Goal: Task Accomplishment & Management: Manage account settings

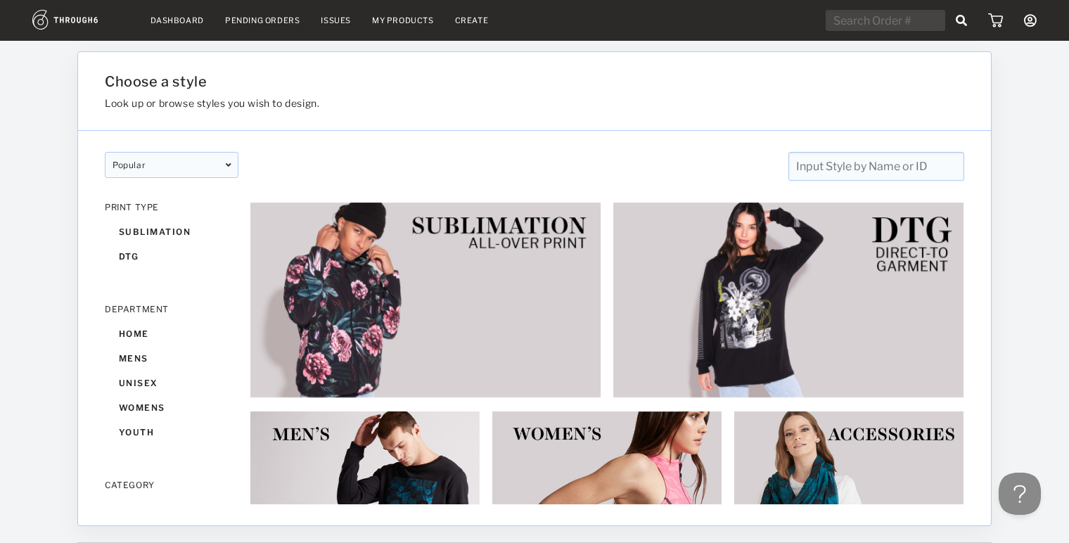
click at [190, 22] on link "Dashboard" at bounding box center [176, 20] width 53 height 10
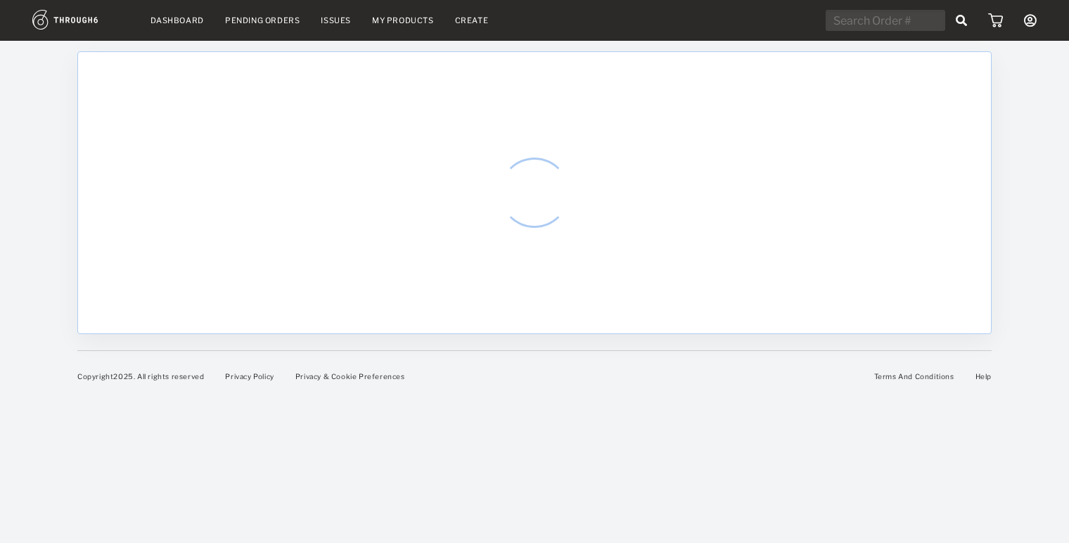
select select "9"
select select "2025"
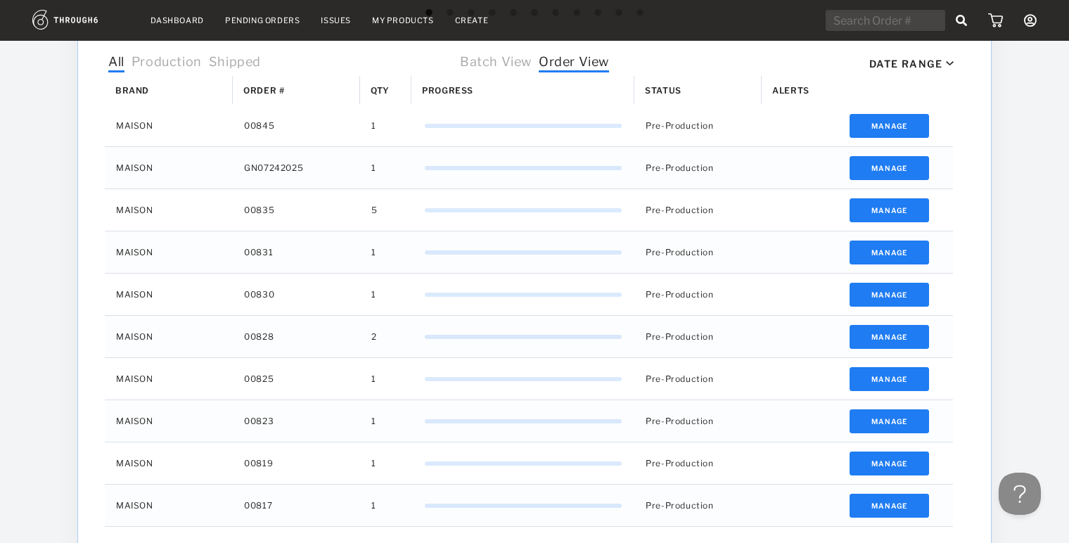
scroll to position [444, 0]
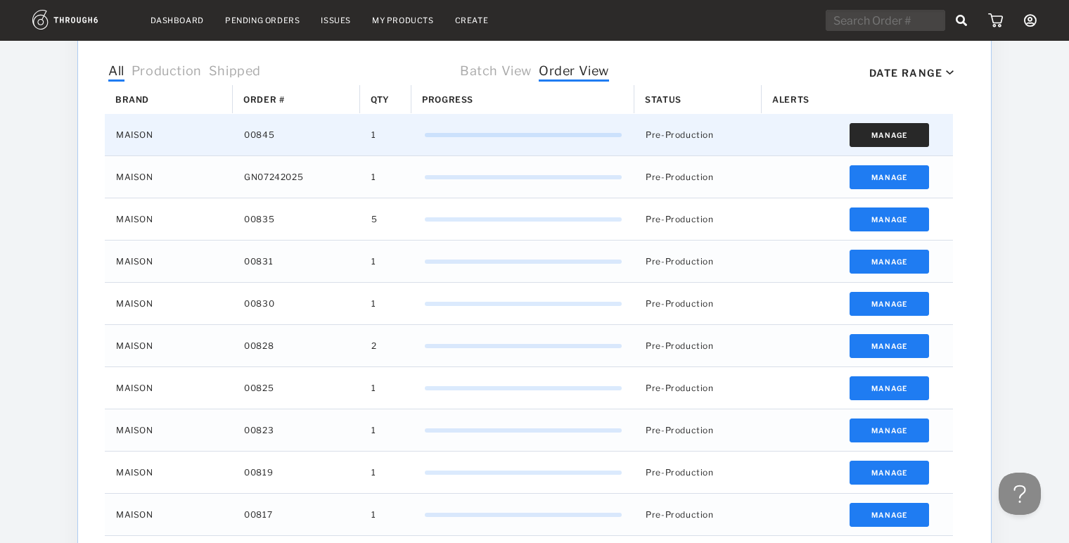
click at [896, 136] on button "Manage" at bounding box center [888, 135] width 79 height 24
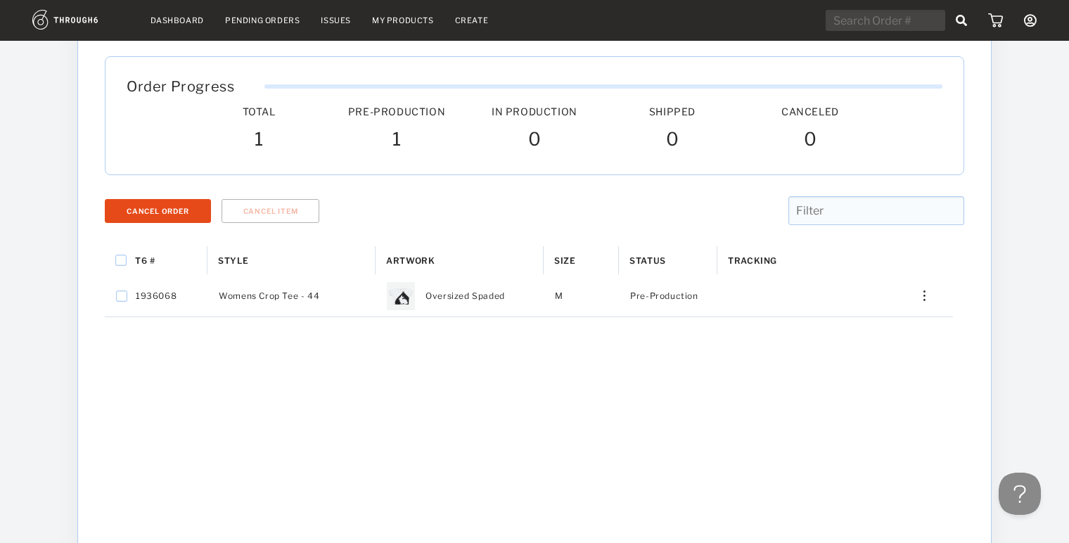
scroll to position [76, 0]
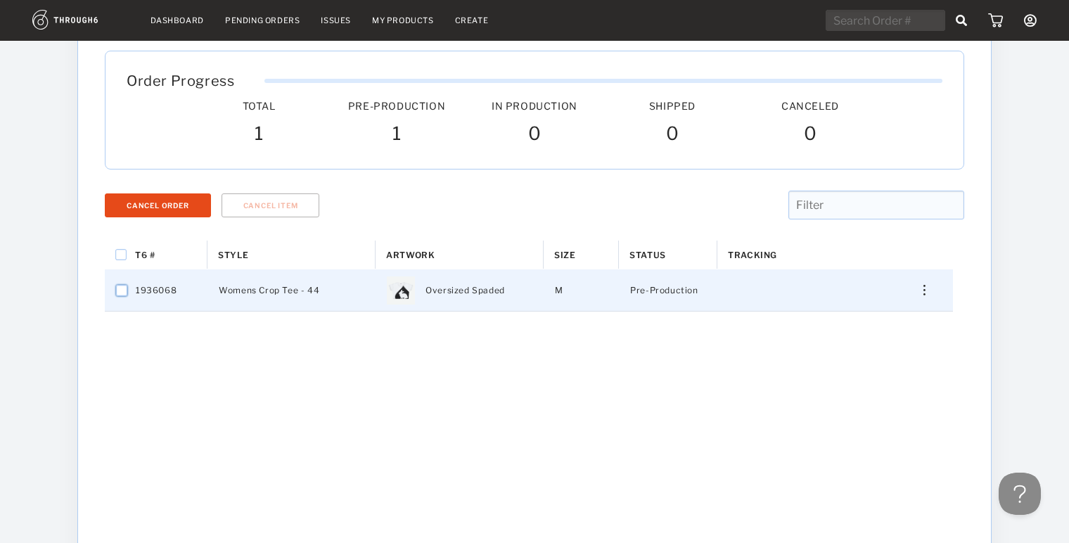
click at [120, 290] on input "Press Space to toggle row selection (unchecked)" at bounding box center [121, 290] width 11 height 11
checkbox input "true"
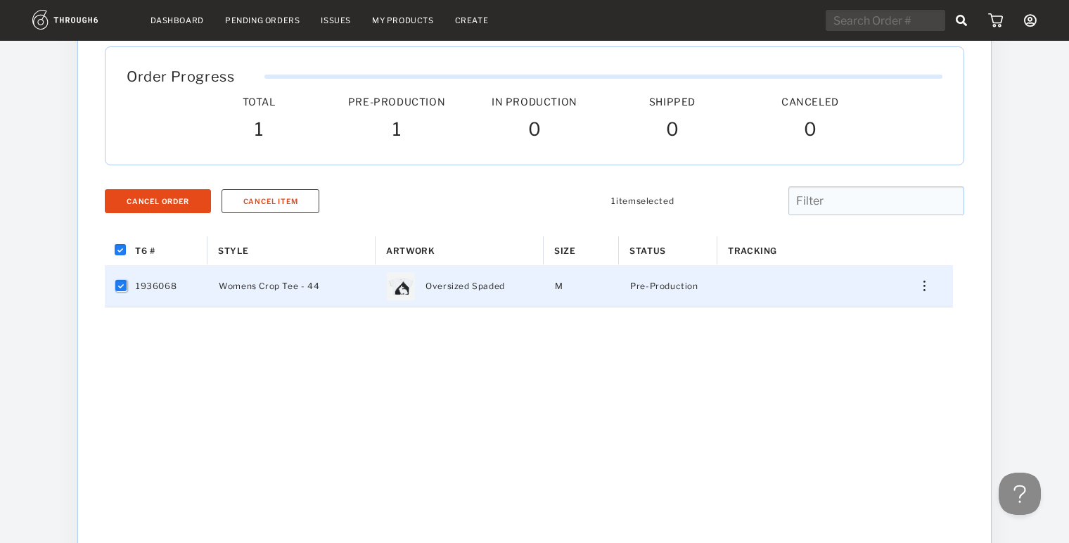
scroll to position [6, 0]
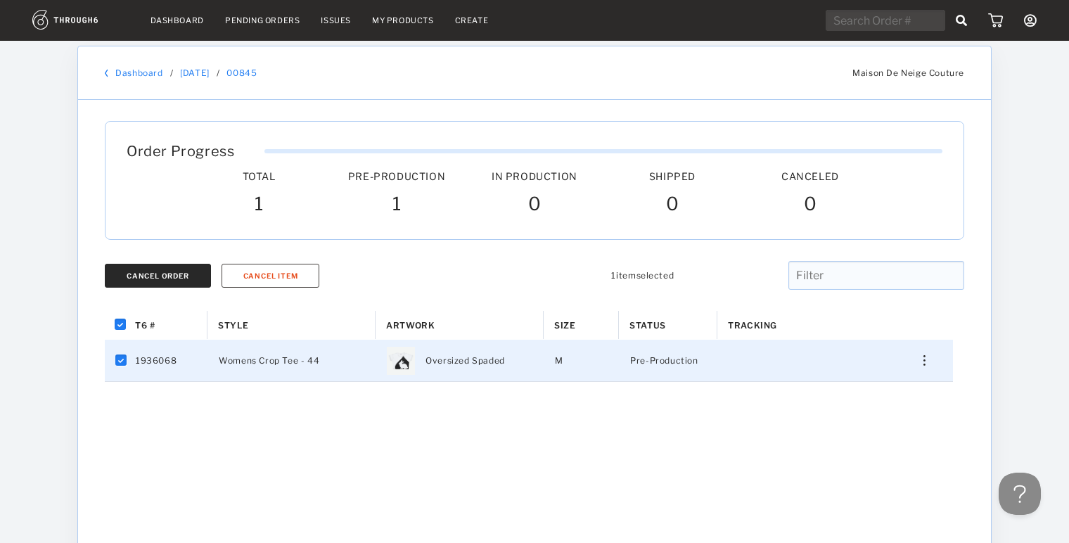
click at [161, 271] on div "Cancel Order" at bounding box center [158, 275] width 63 height 8
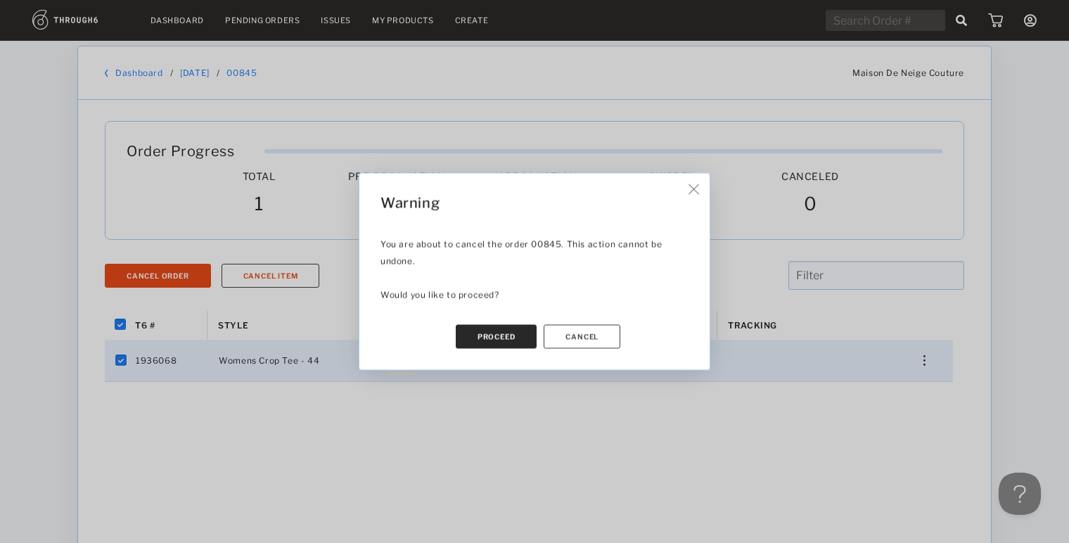
click at [504, 339] on button "Proceed" at bounding box center [497, 337] width 82 height 24
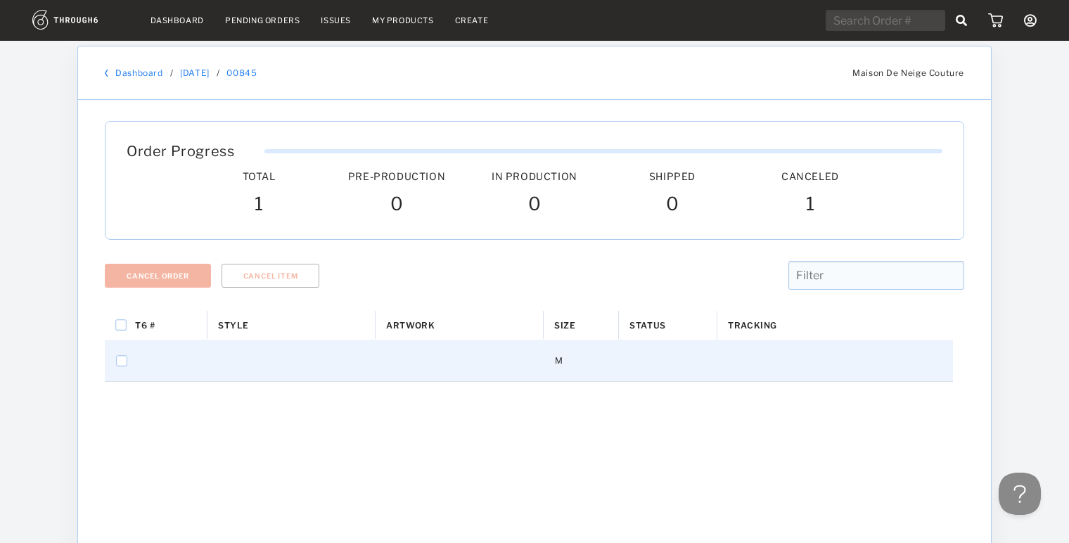
checkbox input "false"
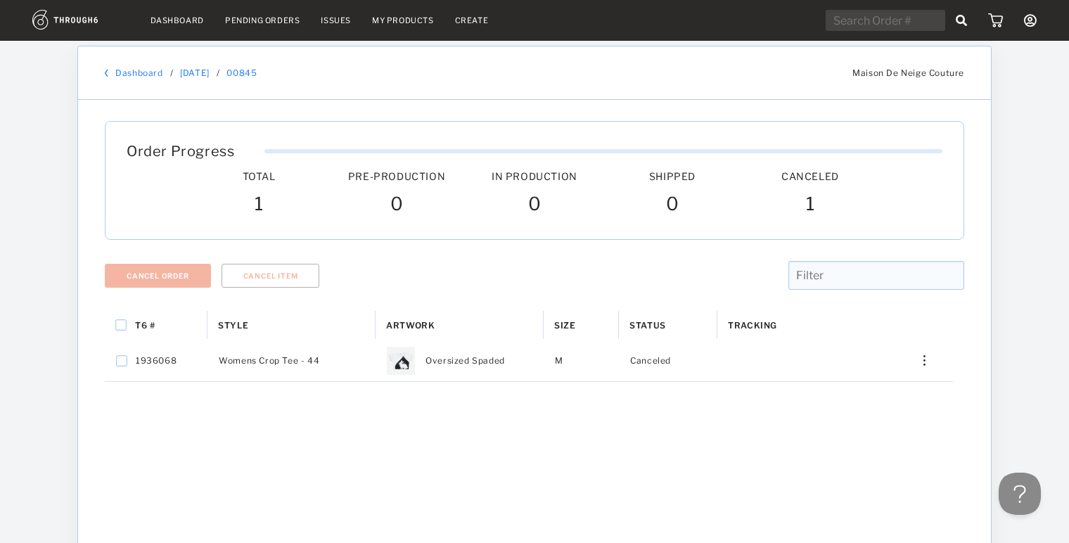
scroll to position [0, 0]
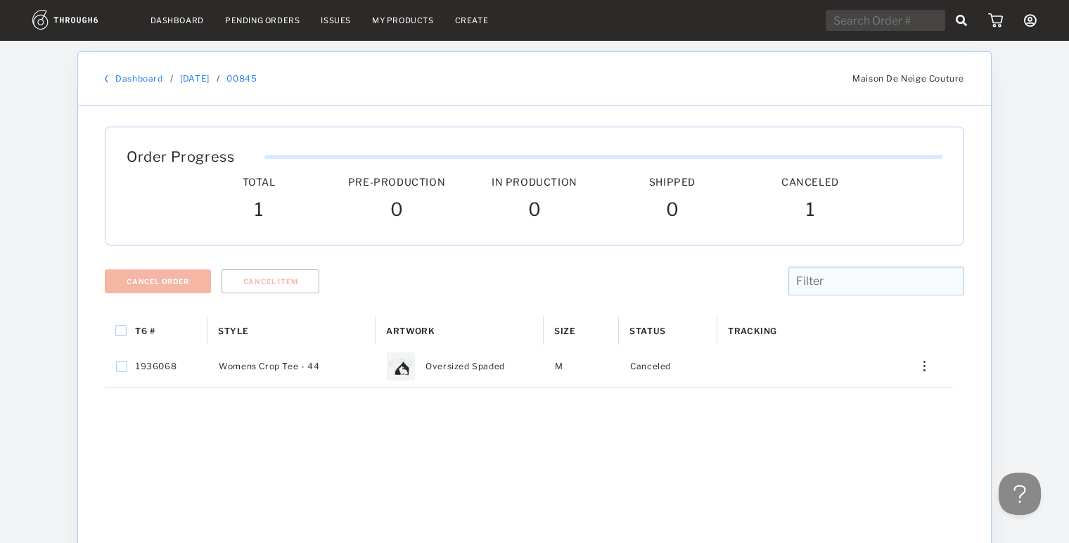
click at [147, 79] on link "Dashboard" at bounding box center [138, 78] width 47 height 11
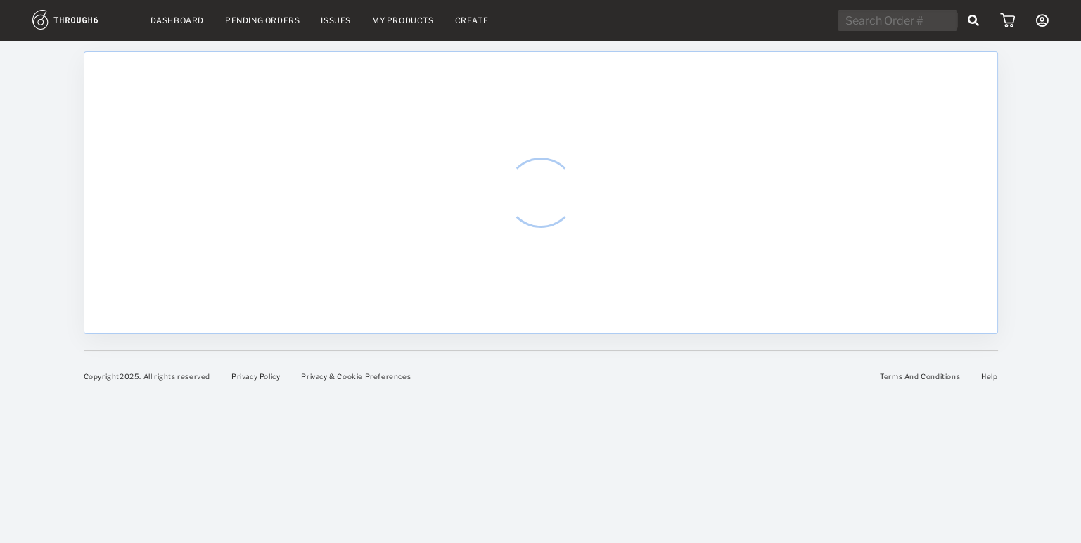
select select "9"
select select "2025"
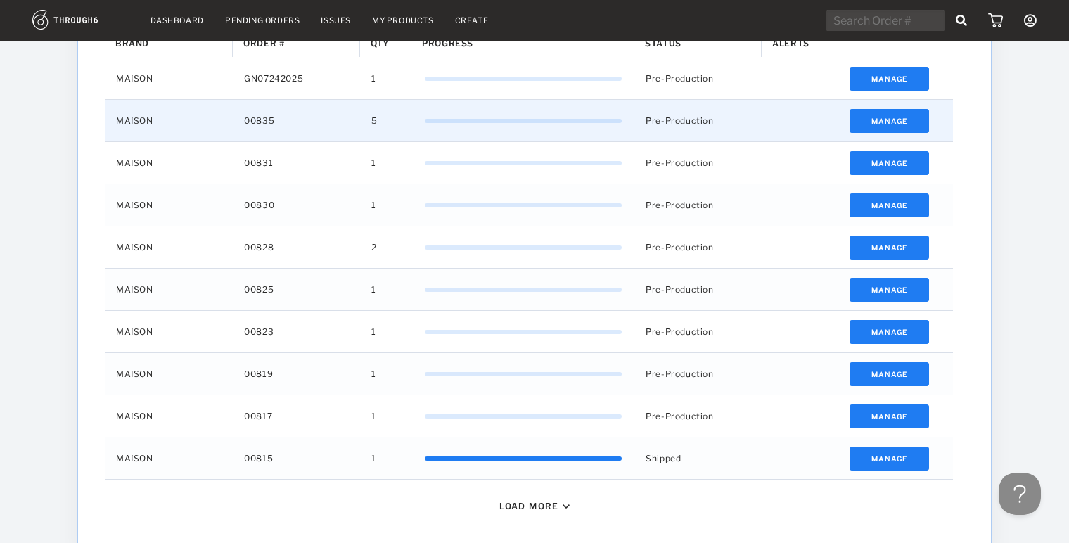
scroll to position [468, 0]
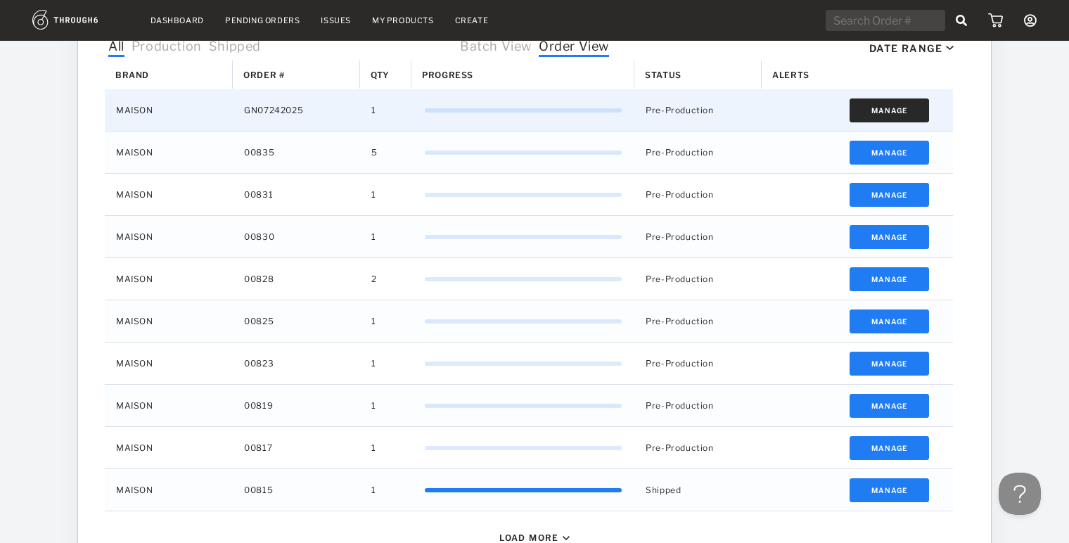
click at [880, 112] on button "Manage" at bounding box center [888, 110] width 79 height 24
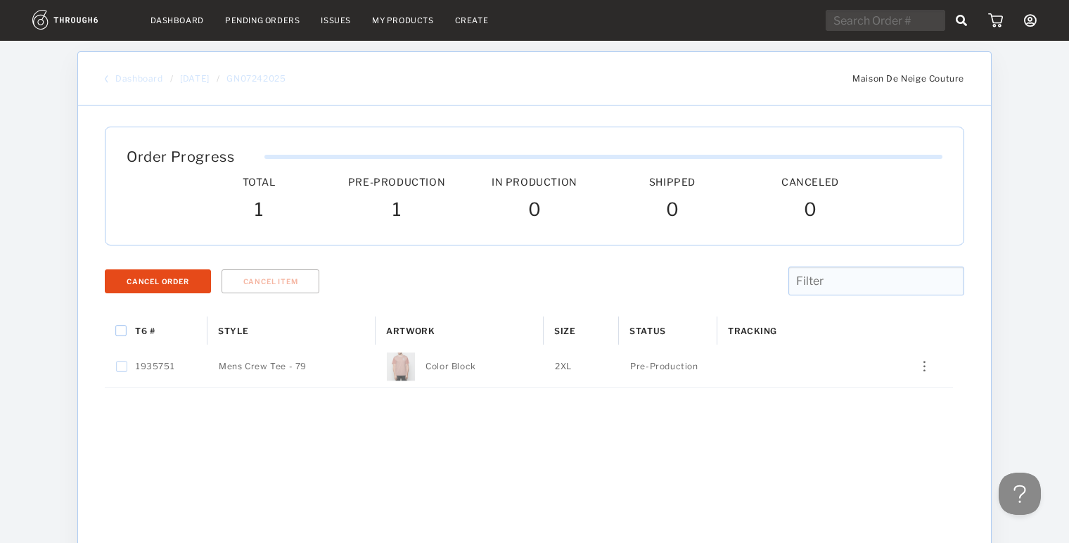
scroll to position [31, 0]
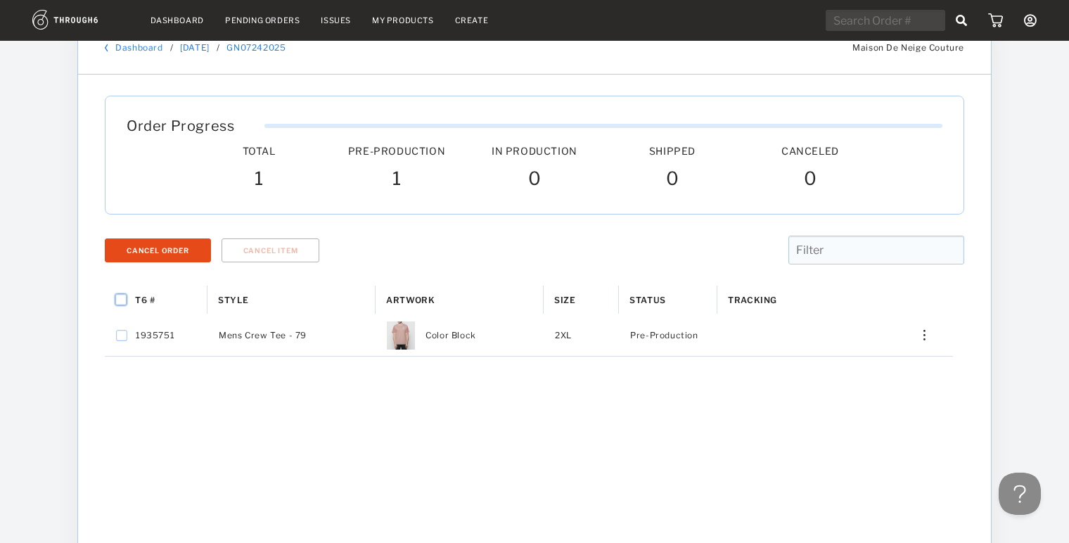
click at [118, 299] on input "Press Space to toggle all rows selection (unchecked)" at bounding box center [120, 299] width 11 height 11
checkbox input "true"
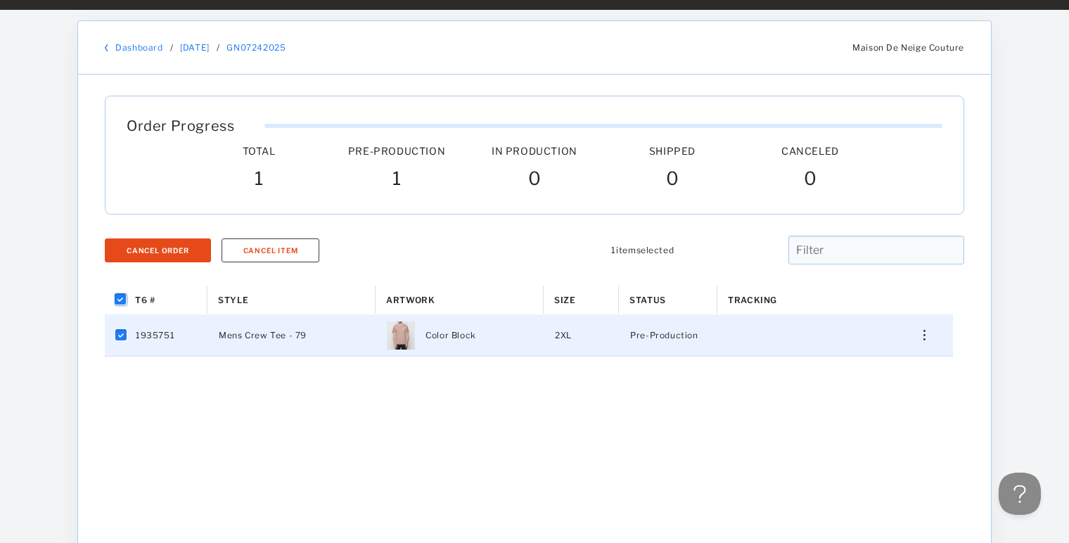
scroll to position [0, 0]
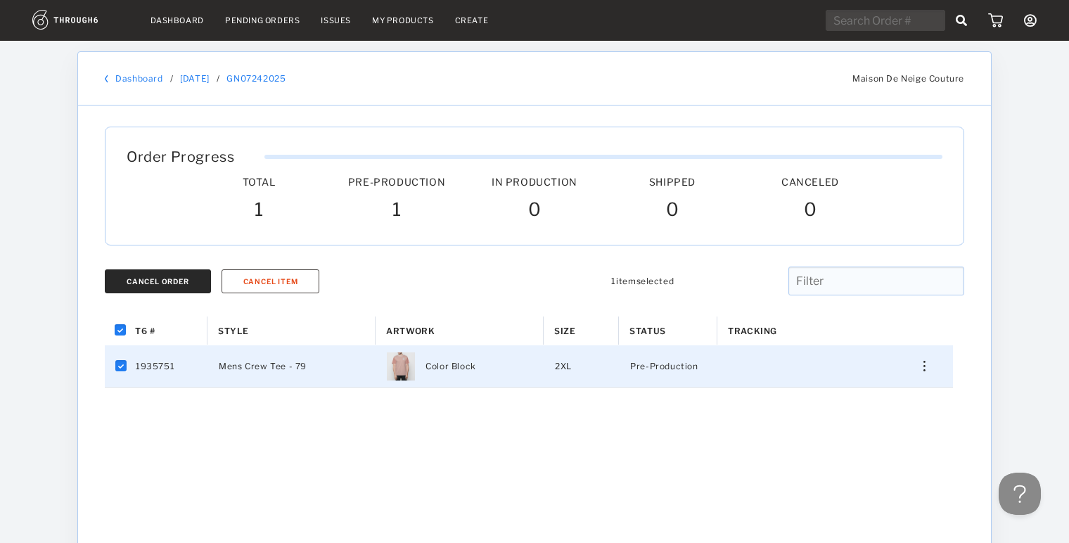
click at [188, 285] on button "Cancel Order" at bounding box center [158, 281] width 106 height 24
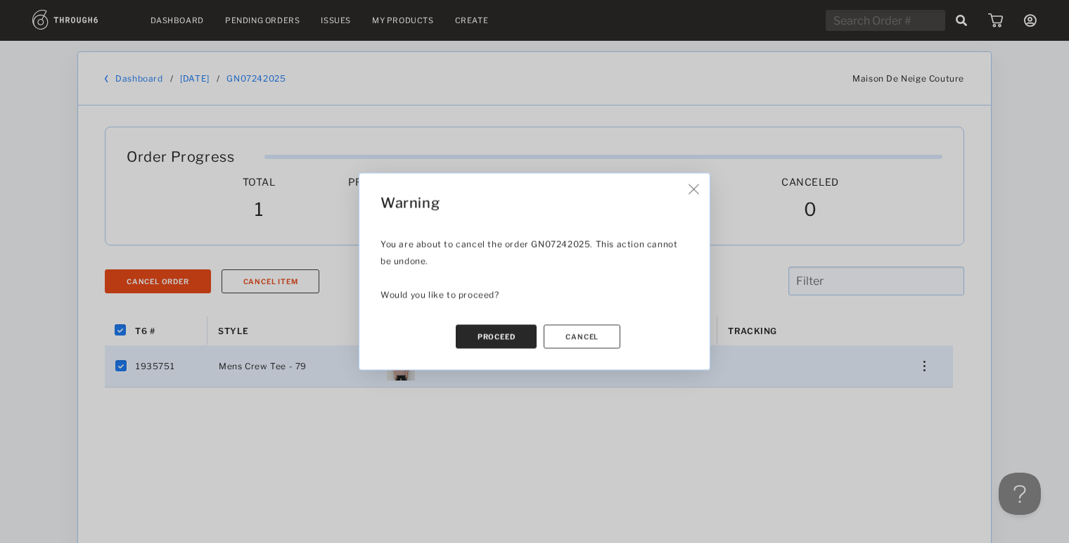
click at [494, 333] on button "Proceed" at bounding box center [497, 337] width 82 height 24
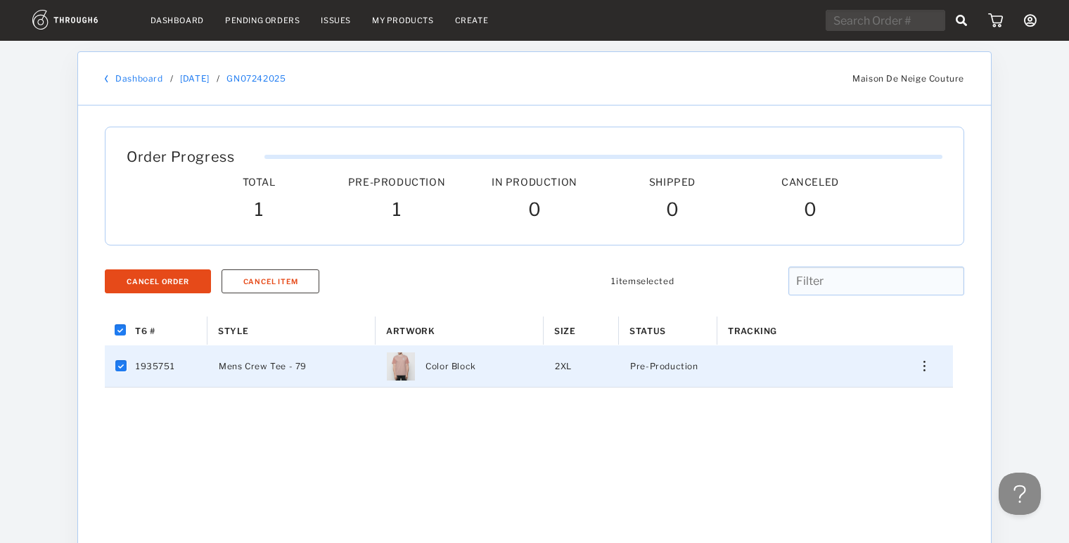
checkbox input "false"
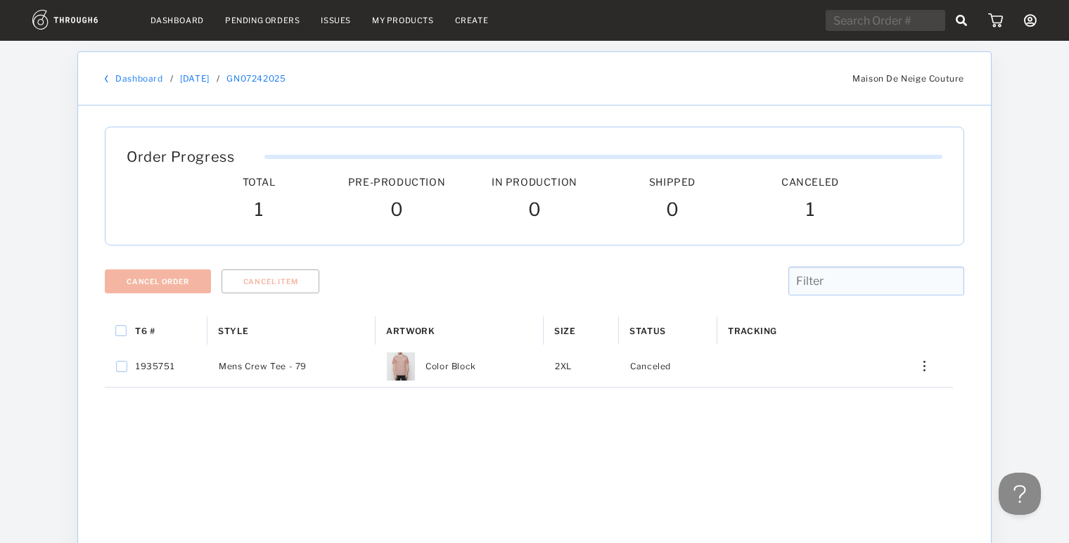
click at [176, 18] on link "Dashboard" at bounding box center [176, 20] width 53 height 10
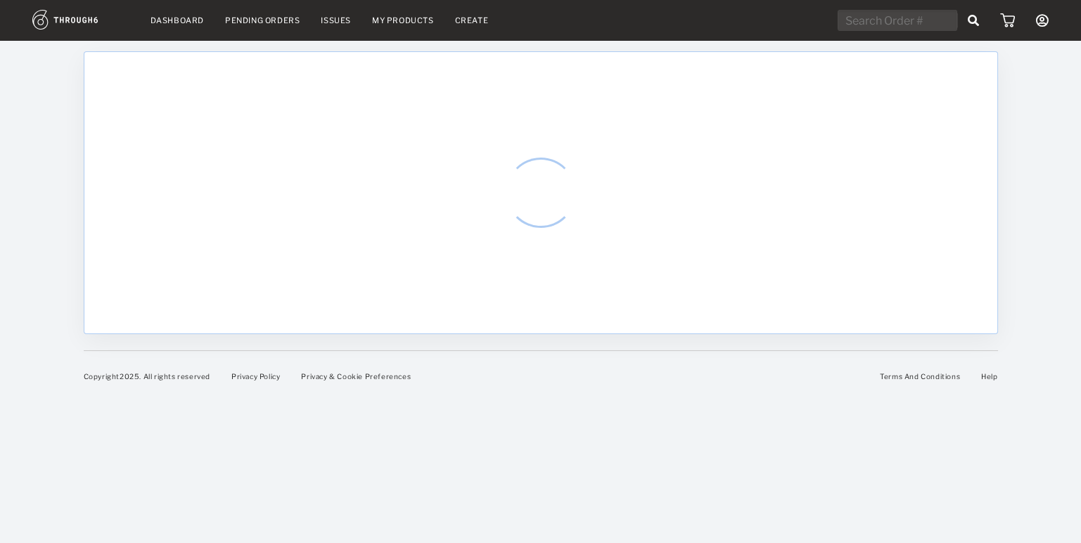
select select "9"
select select "2025"
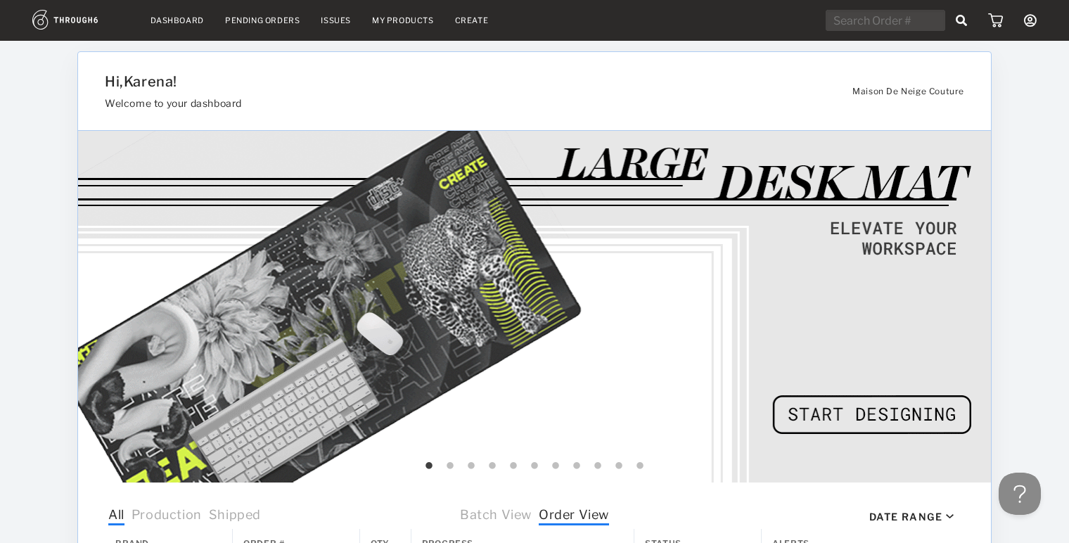
scroll to position [468, 0]
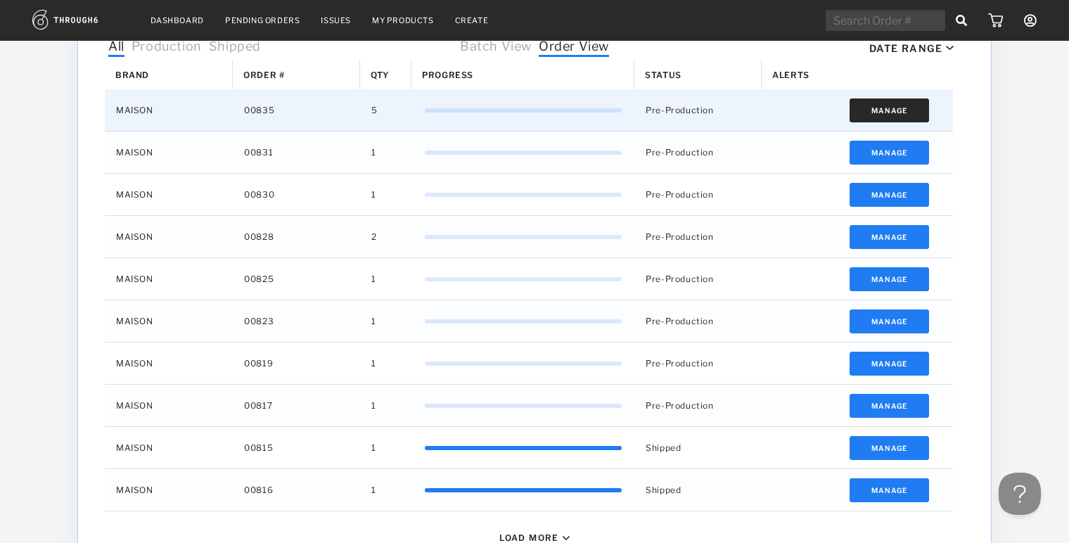
click at [872, 109] on button "Manage" at bounding box center [888, 110] width 79 height 24
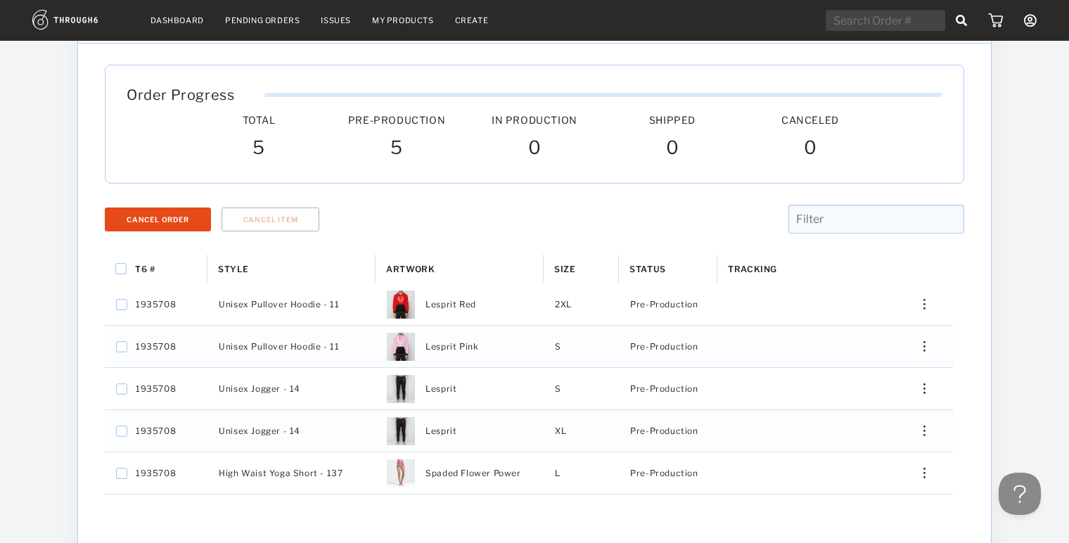
scroll to position [31, 0]
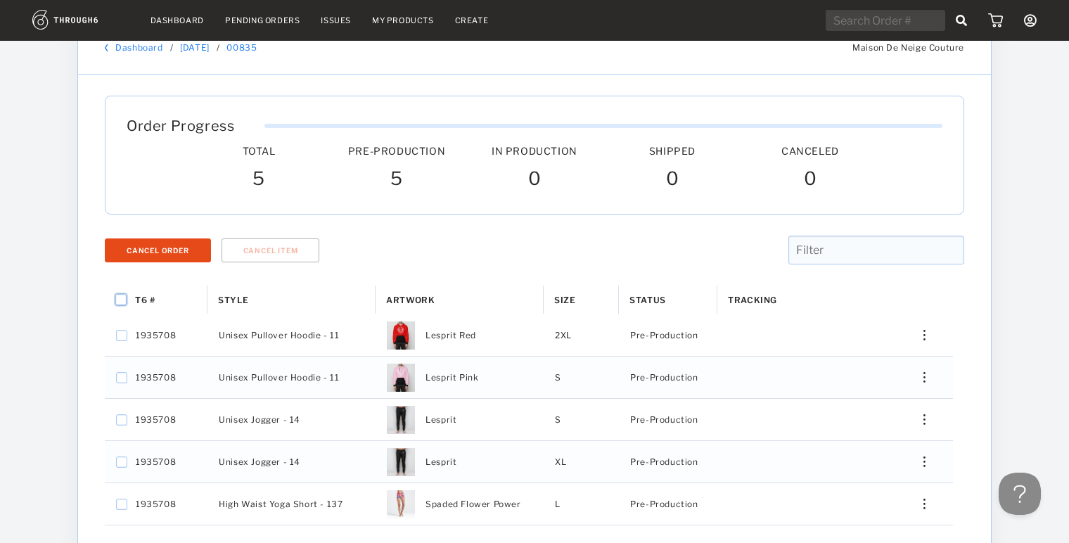
click at [124, 298] on input "Press Space to toggle all rows selection (unchecked)" at bounding box center [120, 299] width 11 height 11
checkbox input "true"
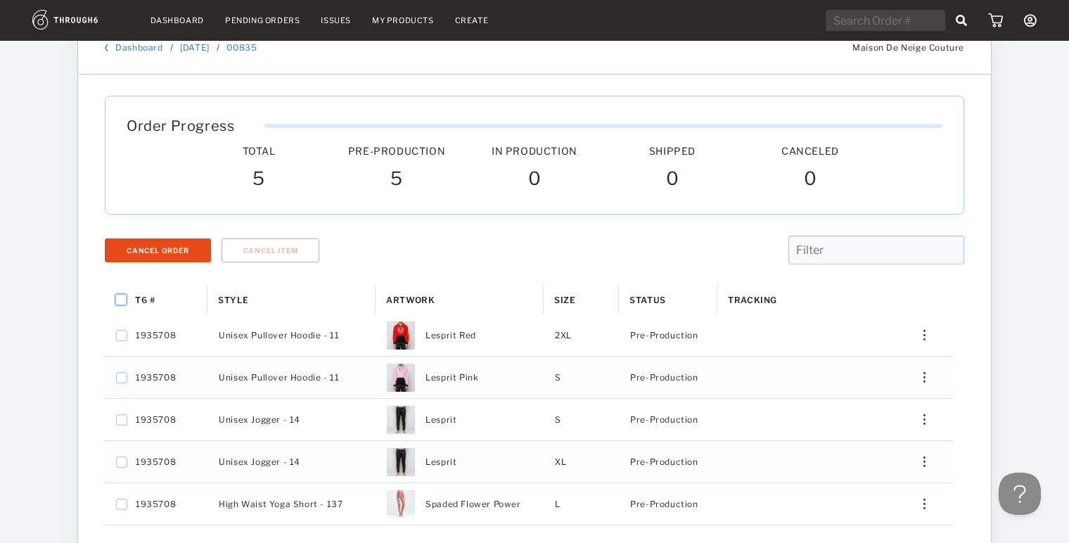
checkbox input "true"
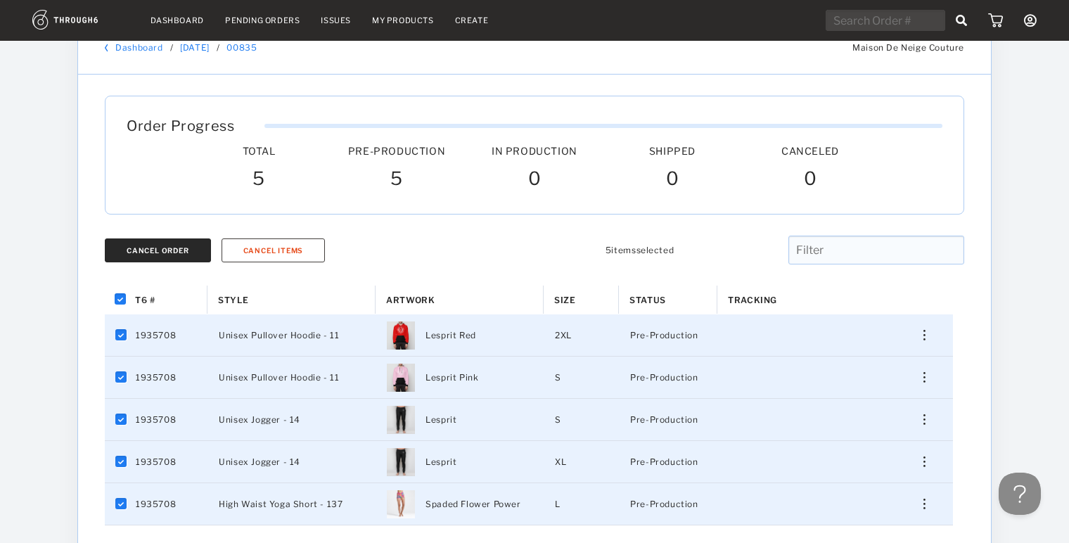
click at [167, 251] on div "Cancel Order" at bounding box center [158, 250] width 63 height 8
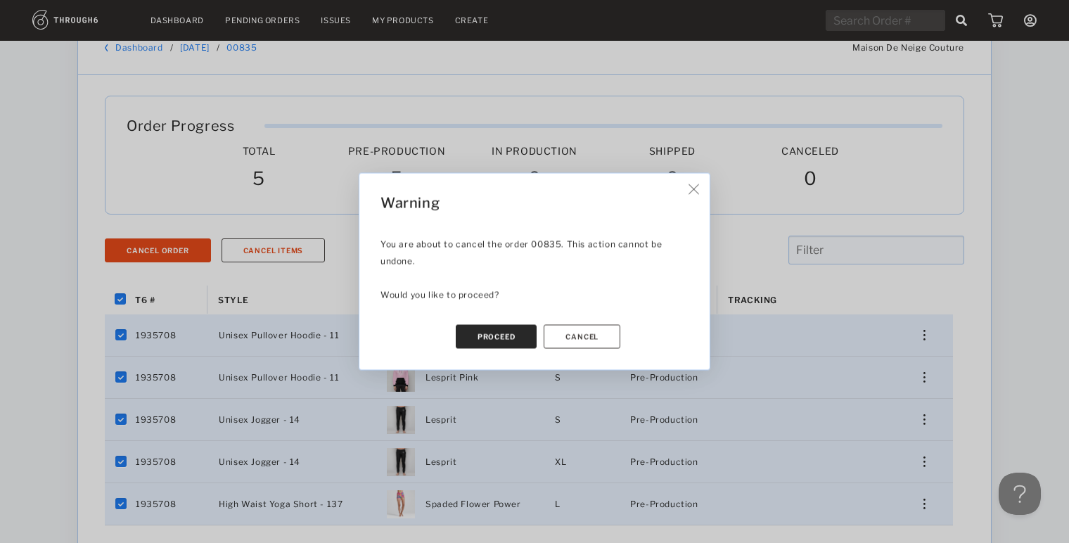
click at [494, 333] on button "Proceed" at bounding box center [497, 337] width 82 height 24
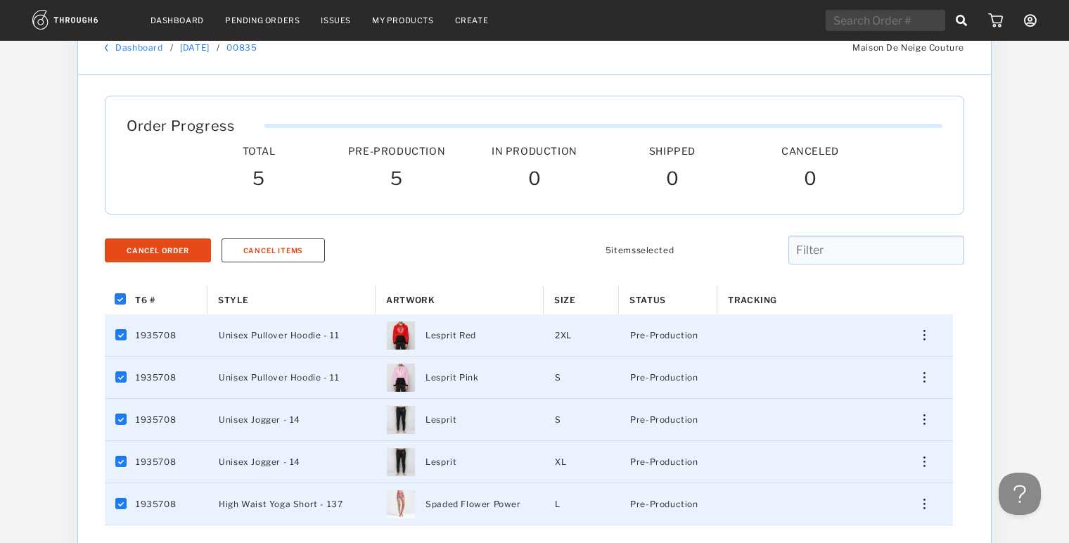
checkbox input "false"
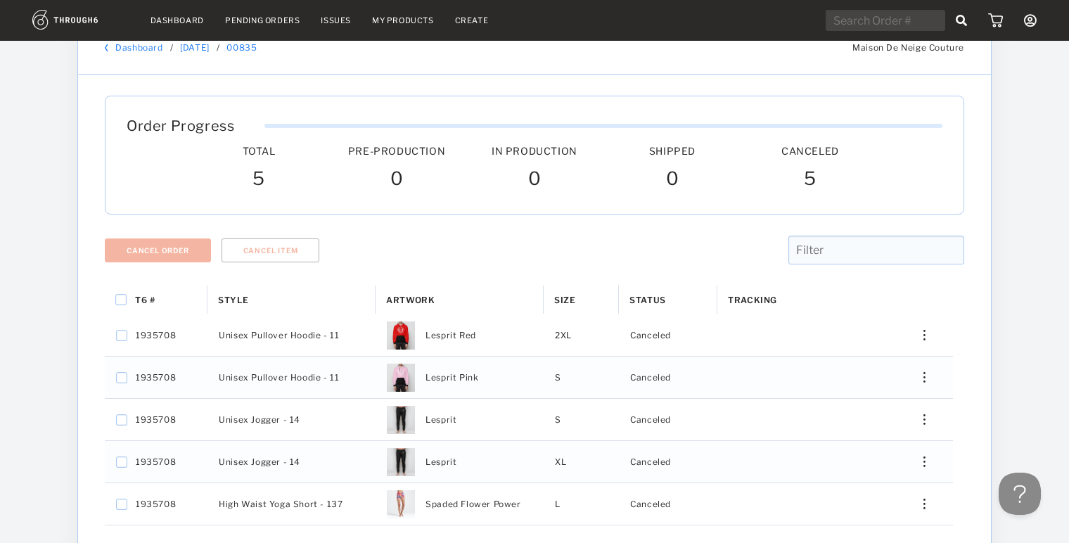
scroll to position [0, 0]
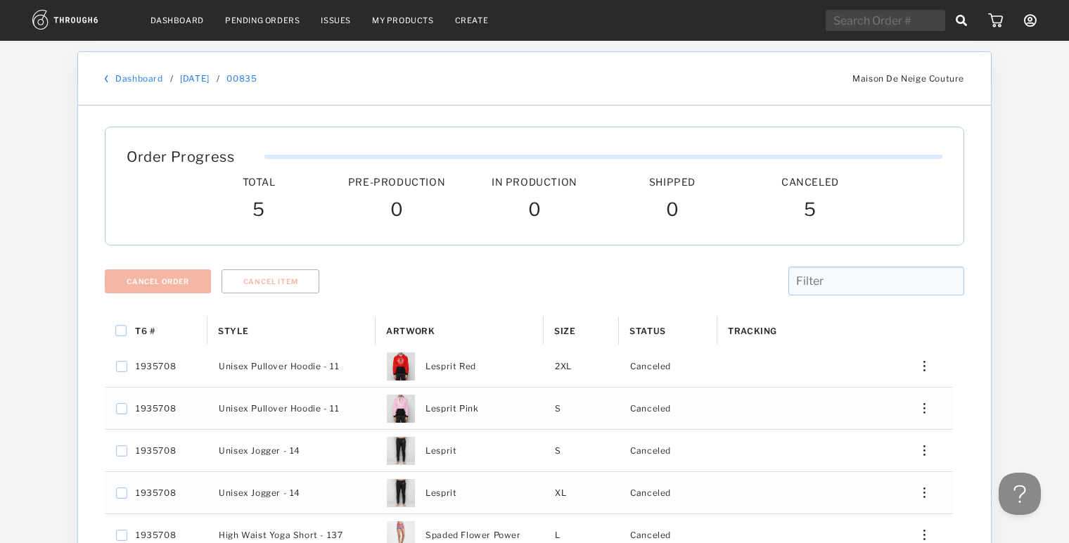
click at [183, 19] on link "Dashboard" at bounding box center [176, 20] width 53 height 10
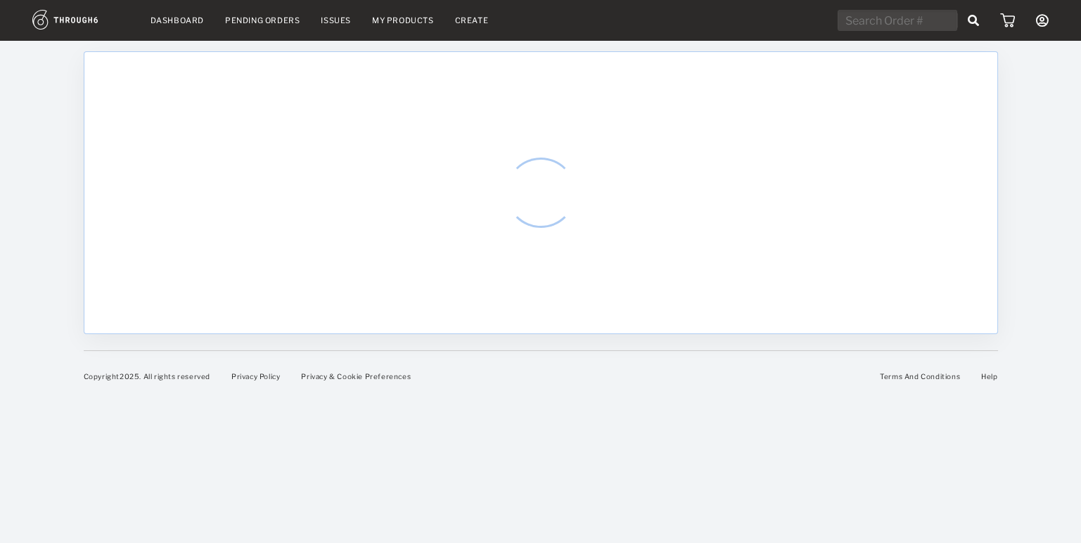
select select "9"
select select "2025"
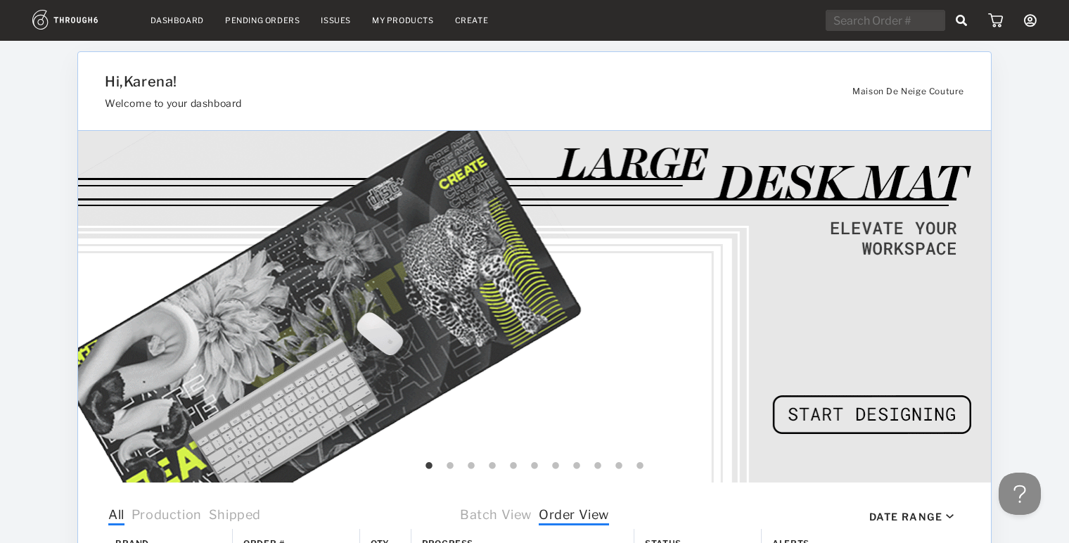
scroll to position [375, 0]
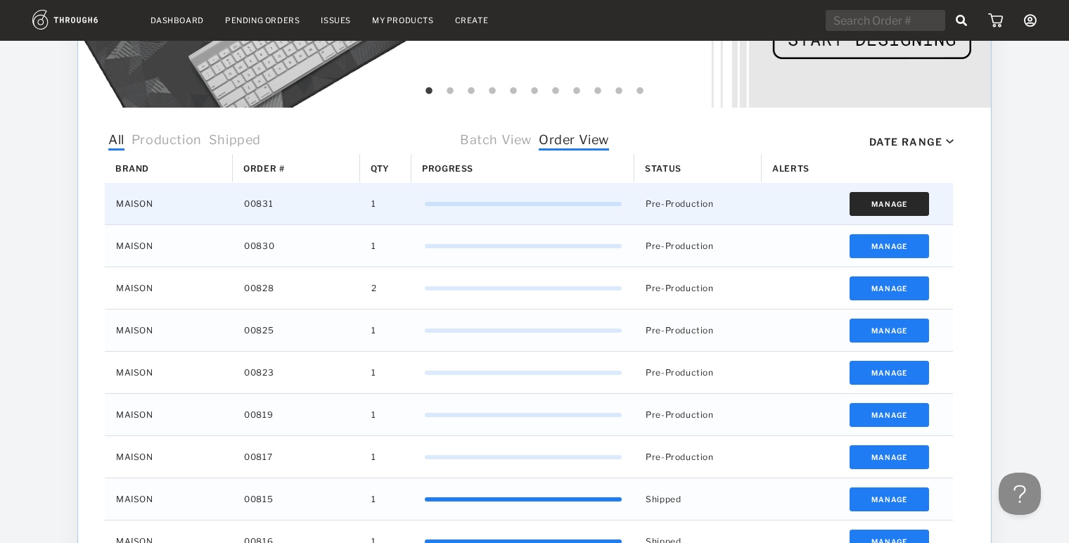
click at [877, 208] on button "Manage" at bounding box center [888, 204] width 79 height 24
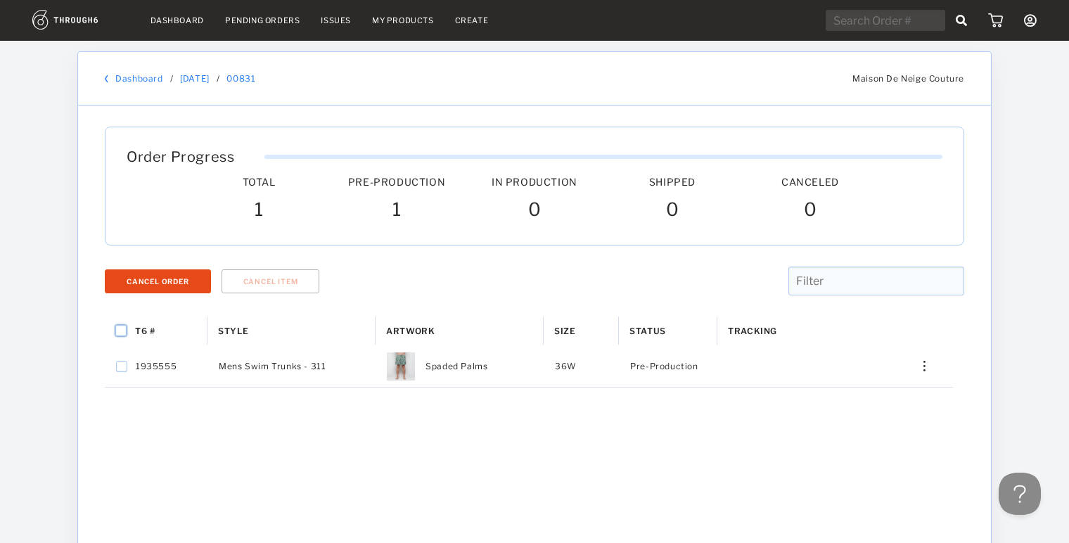
click at [122, 328] on input "Press Space to toggle all rows selection (unchecked)" at bounding box center [120, 330] width 11 height 11
checkbox input "true"
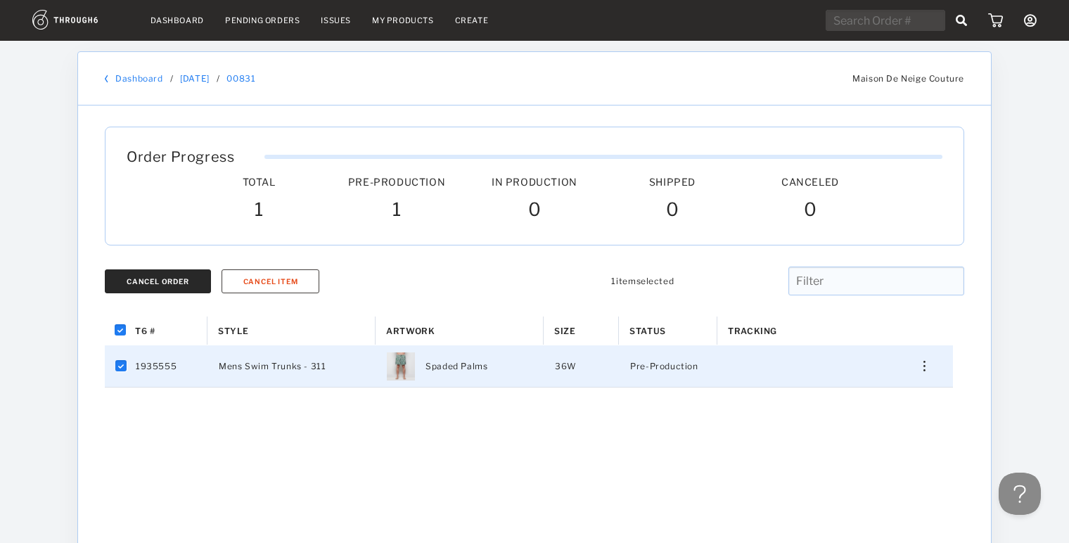
click at [174, 286] on button "Cancel Order" at bounding box center [158, 281] width 106 height 24
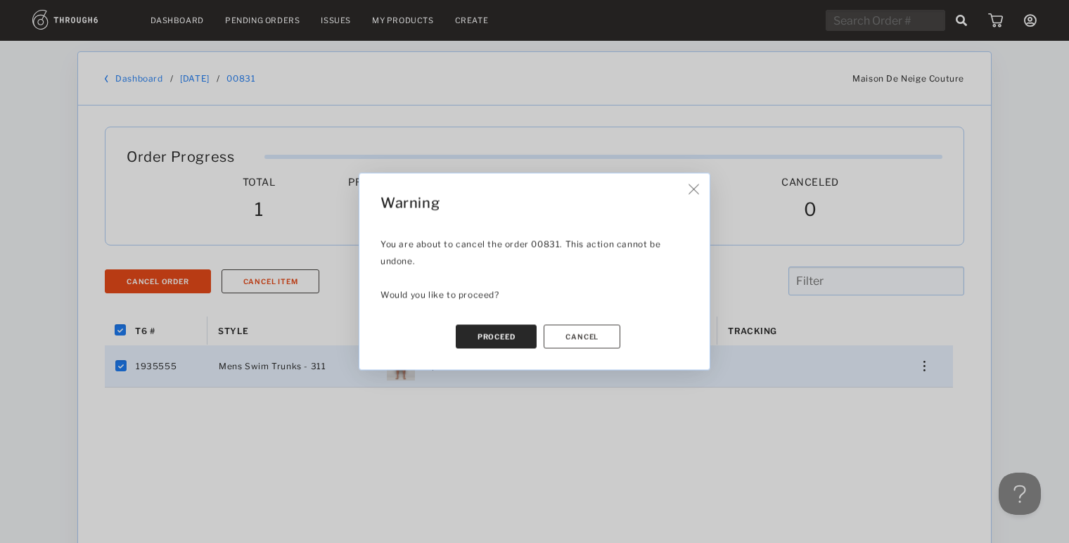
click at [495, 325] on button "Proceed" at bounding box center [497, 337] width 82 height 24
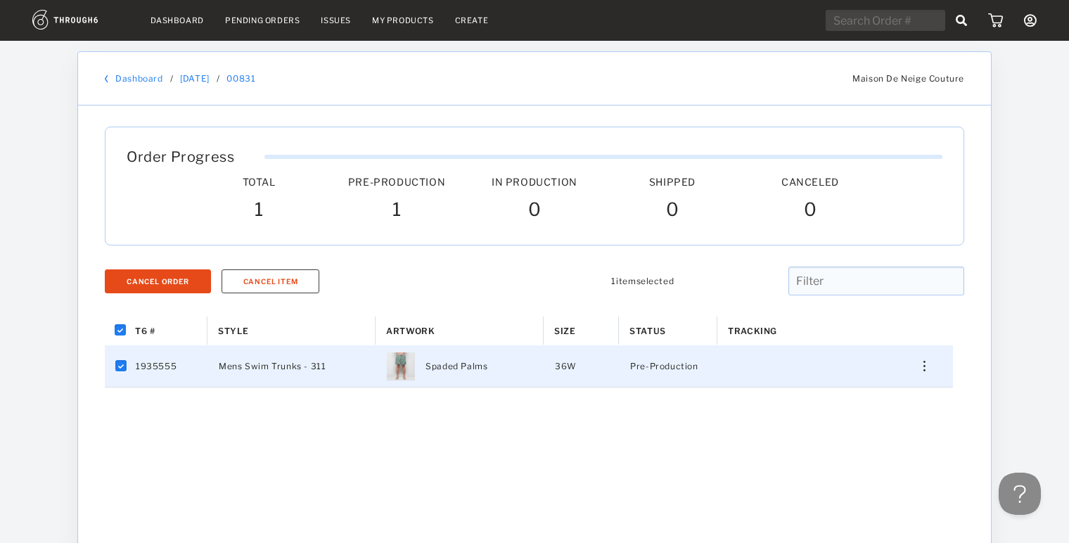
checkbox input "false"
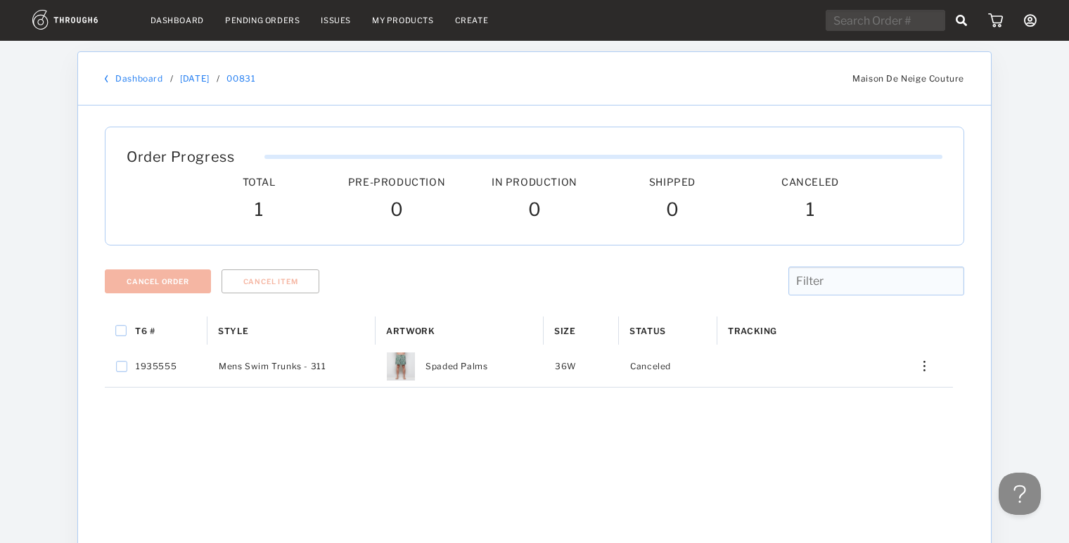
click at [129, 75] on link "Dashboard" at bounding box center [138, 78] width 47 height 11
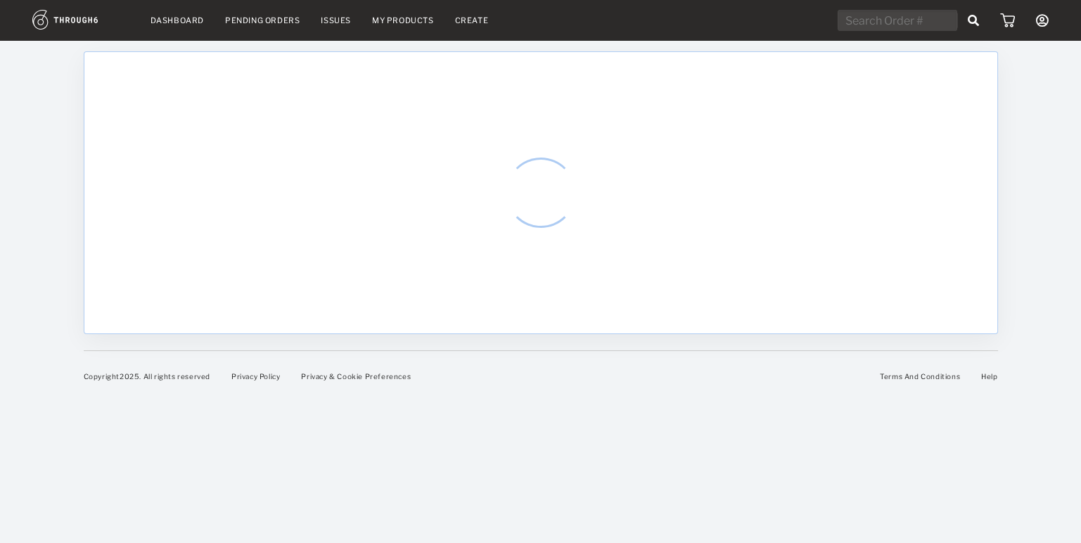
select select "9"
select select "2025"
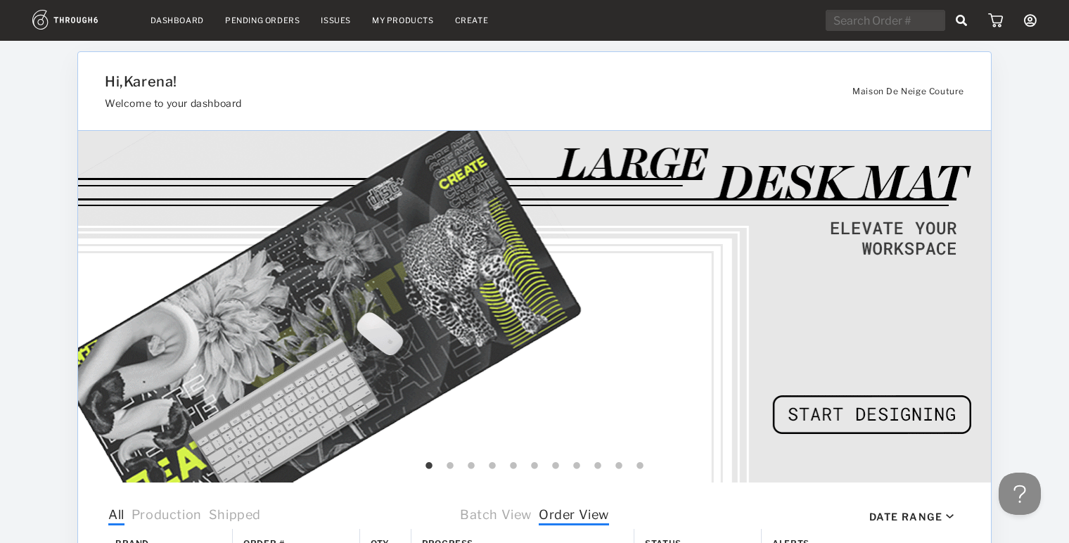
scroll to position [437, 0]
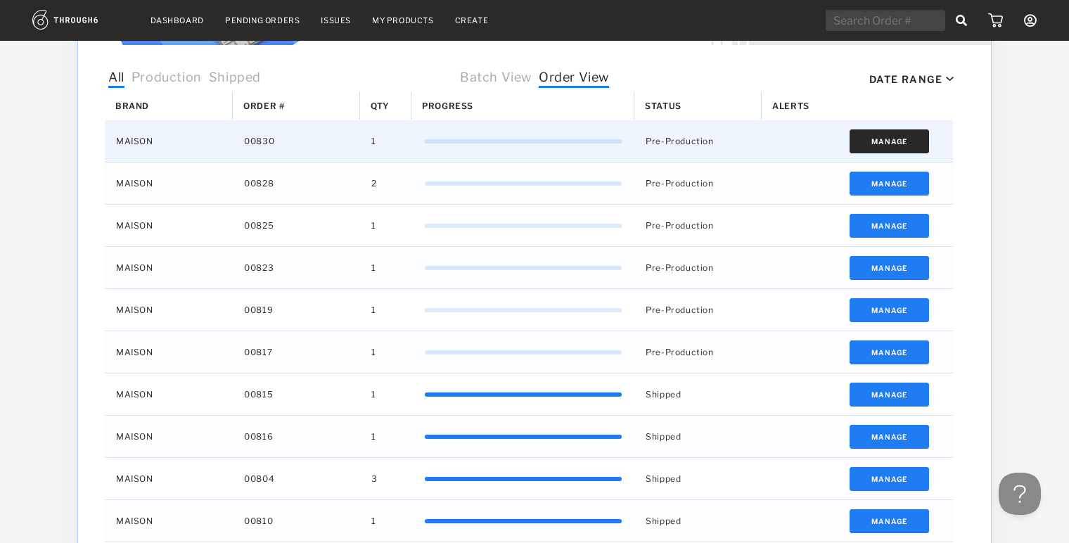
click at [898, 136] on button "Manage" at bounding box center [888, 141] width 79 height 24
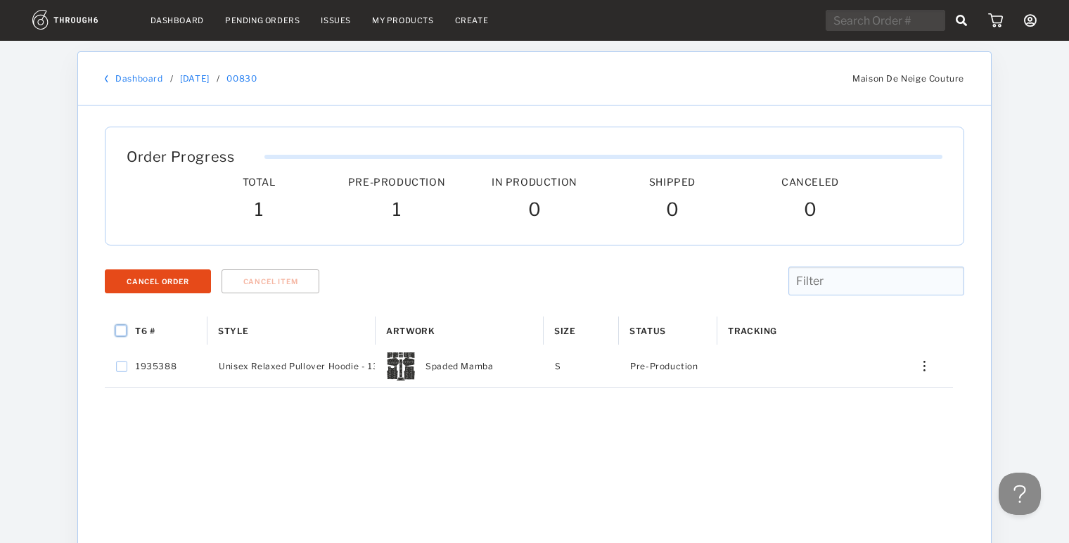
click at [124, 331] on input "Press Space to toggle all rows selection (unchecked)" at bounding box center [120, 330] width 11 height 11
checkbox input "true"
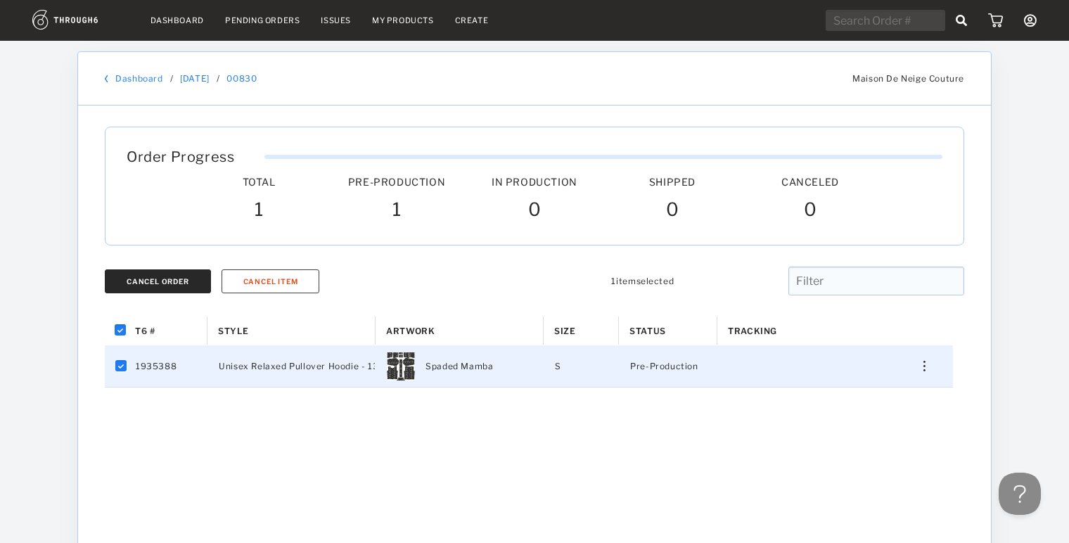
click at [187, 280] on div "Cancel Order" at bounding box center [158, 281] width 63 height 8
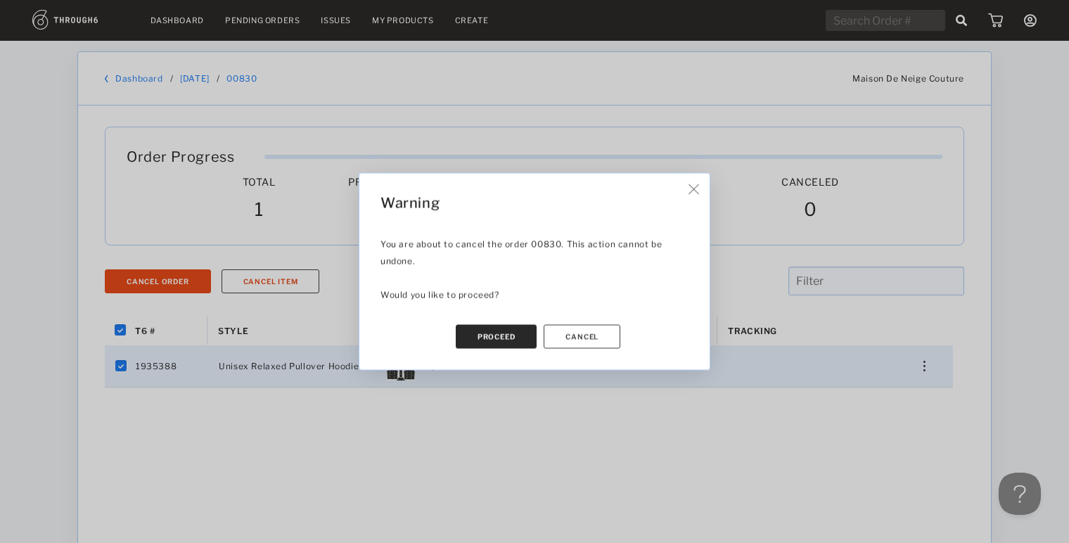
click at [484, 332] on button "Proceed" at bounding box center [497, 337] width 82 height 24
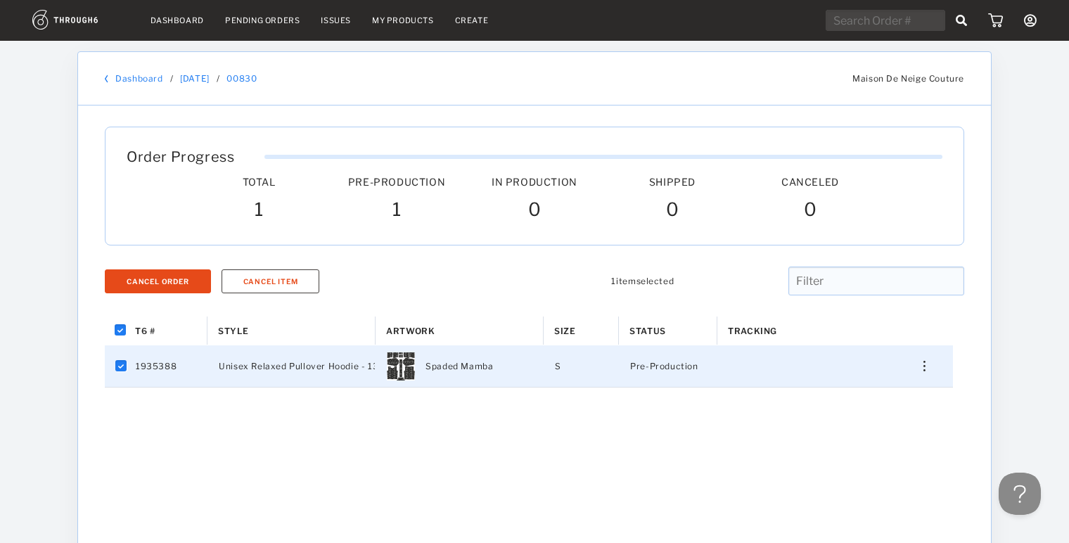
checkbox input "false"
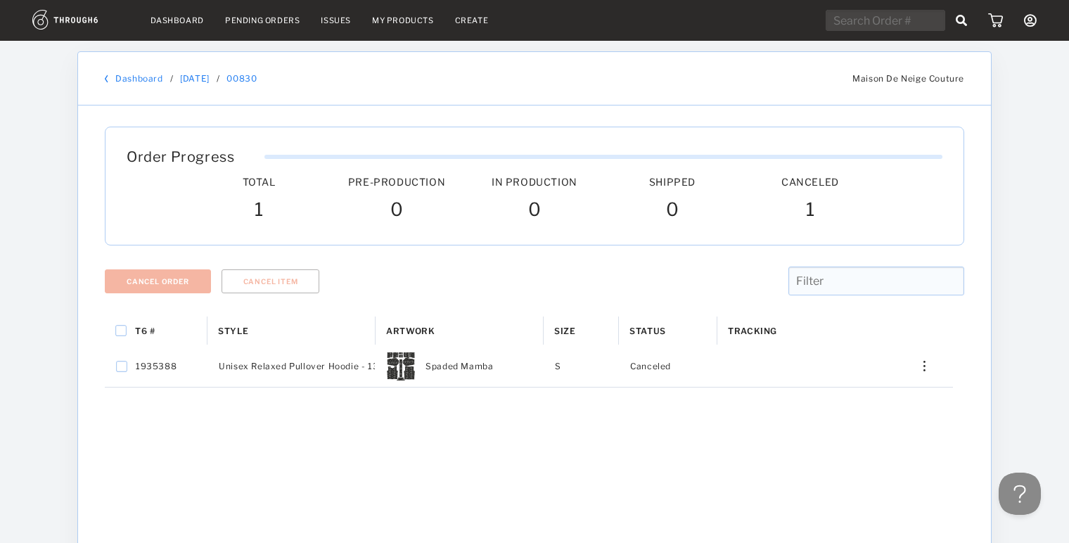
click at [131, 74] on link "Dashboard" at bounding box center [138, 78] width 47 height 11
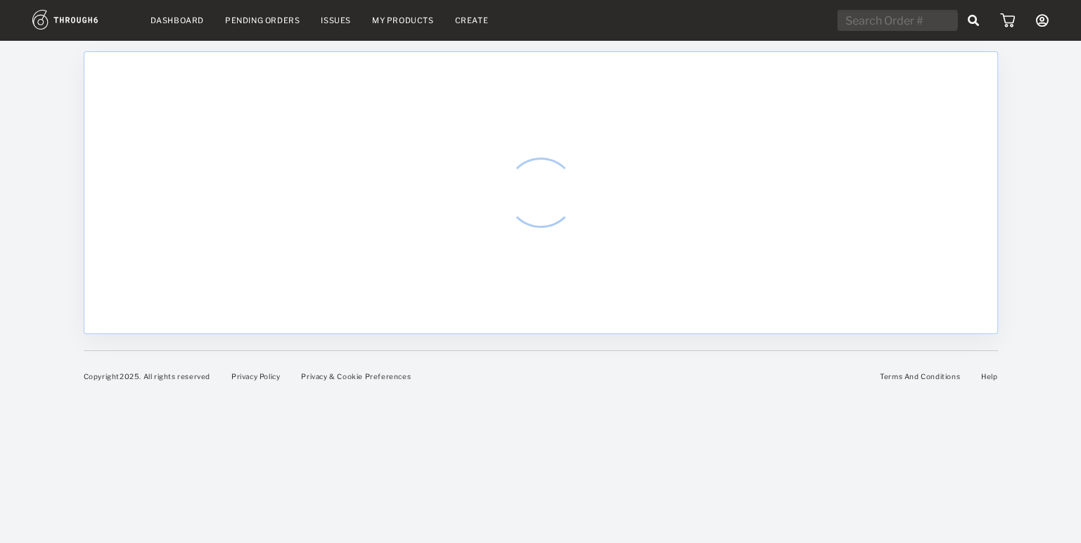
select select "9"
select select "2025"
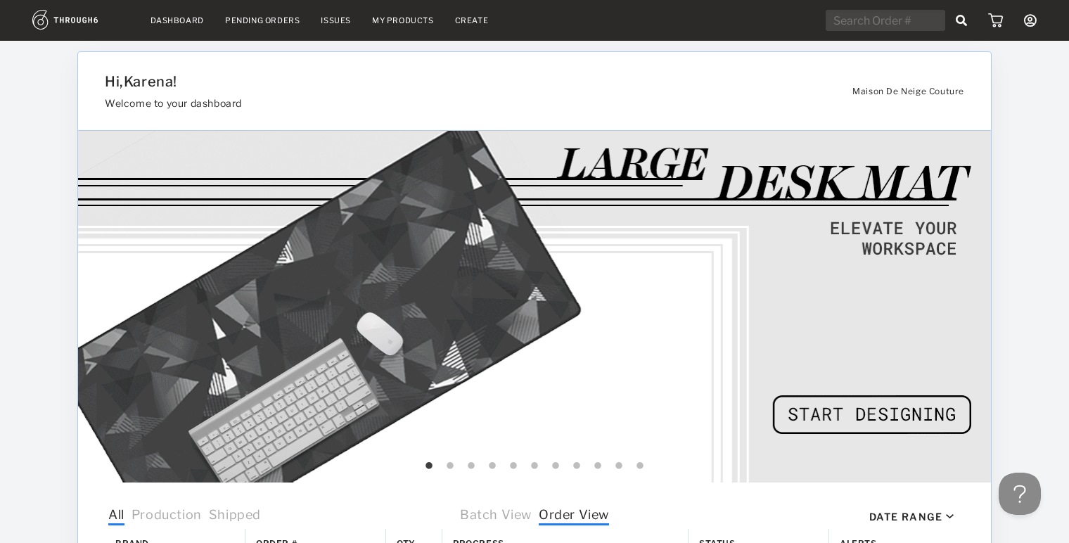
scroll to position [433, 0]
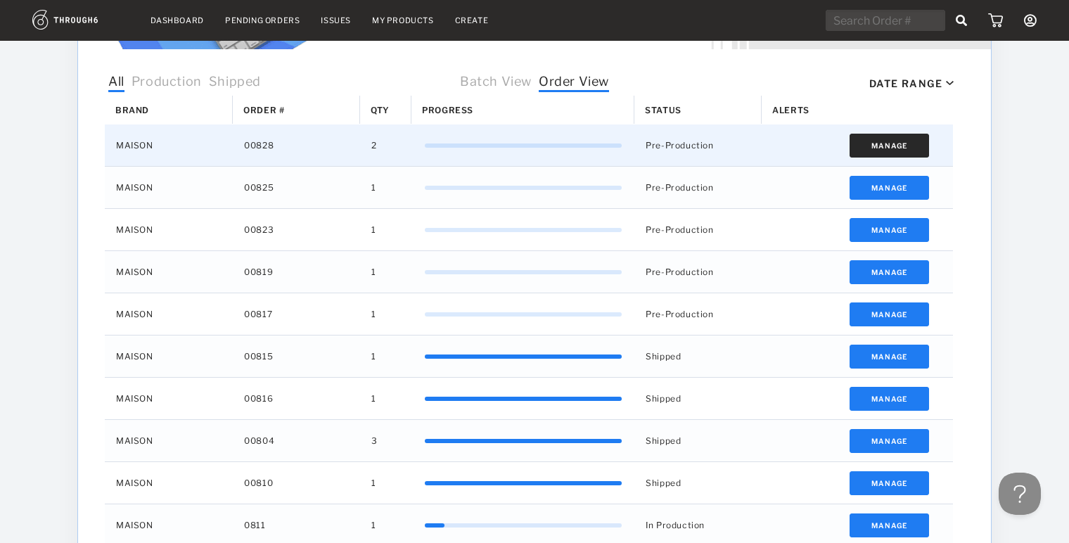
click at [872, 138] on button "Manage" at bounding box center [888, 146] width 79 height 24
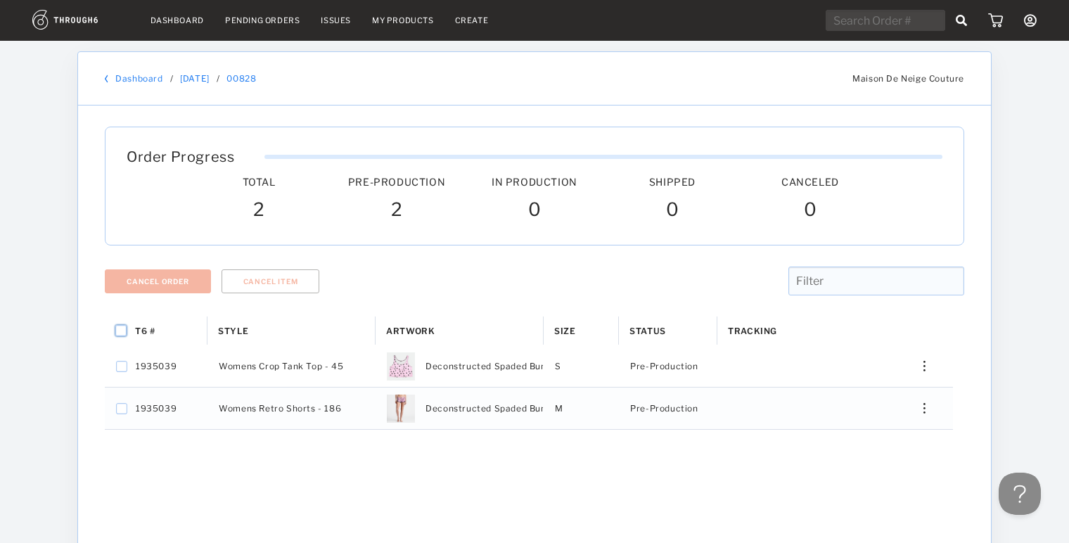
click at [120, 330] on input "Press Space to toggle all rows selection (unchecked)" at bounding box center [120, 330] width 11 height 11
checkbox input "true"
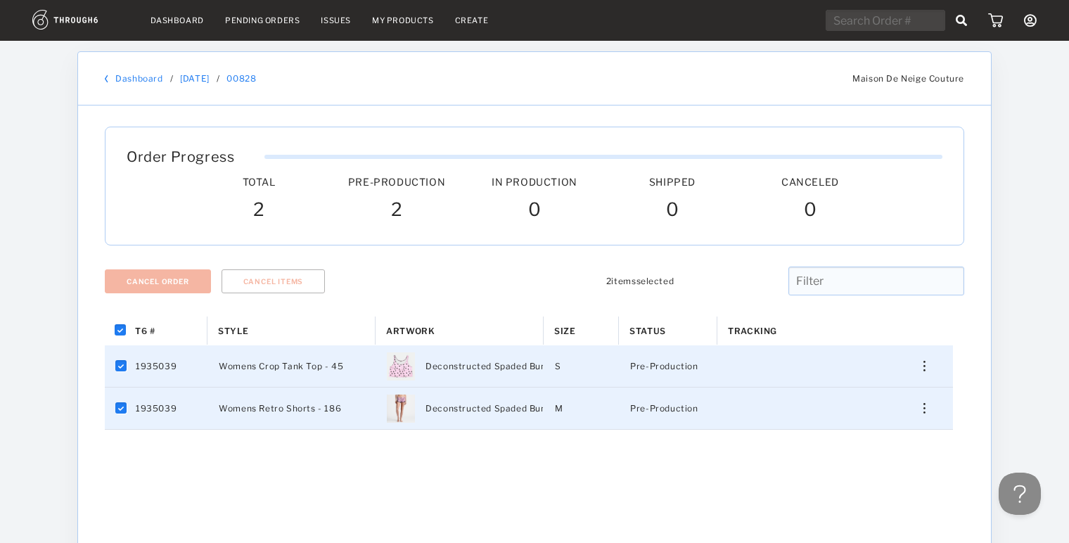
click at [131, 78] on link "Dashboard" at bounding box center [138, 78] width 47 height 11
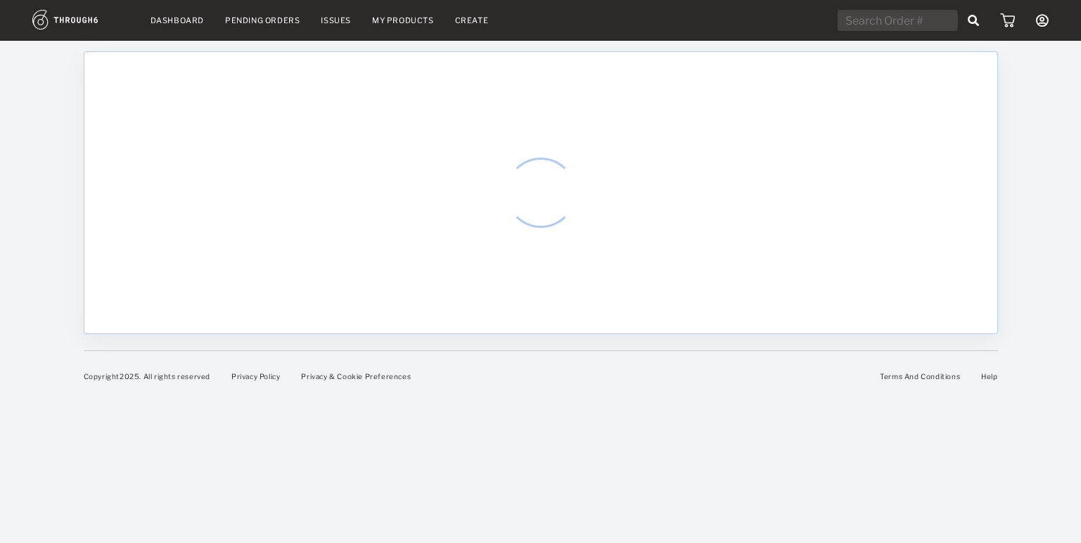
select select "9"
select select "2025"
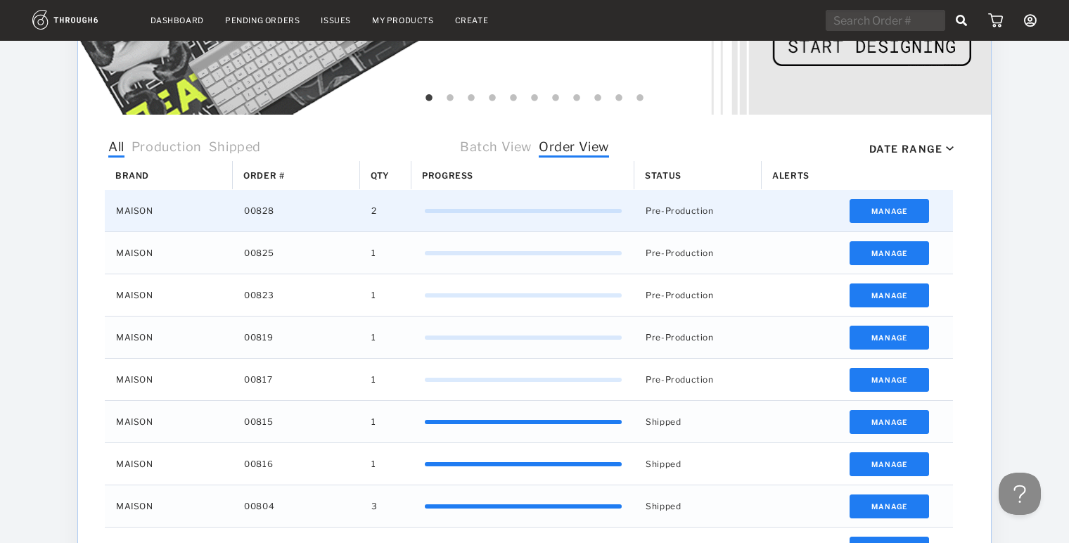
scroll to position [343, 0]
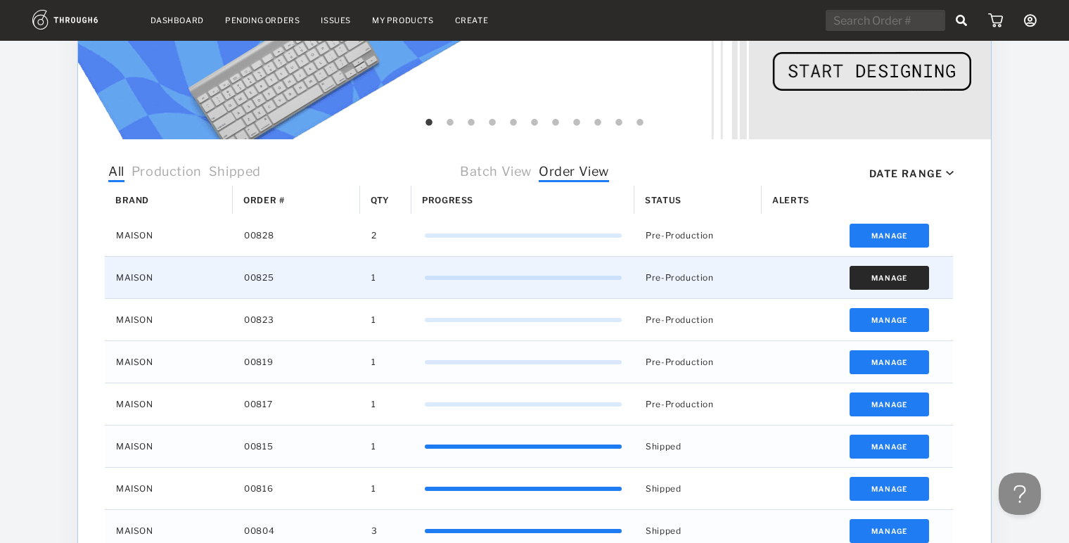
click at [894, 275] on button "Manage" at bounding box center [888, 278] width 79 height 24
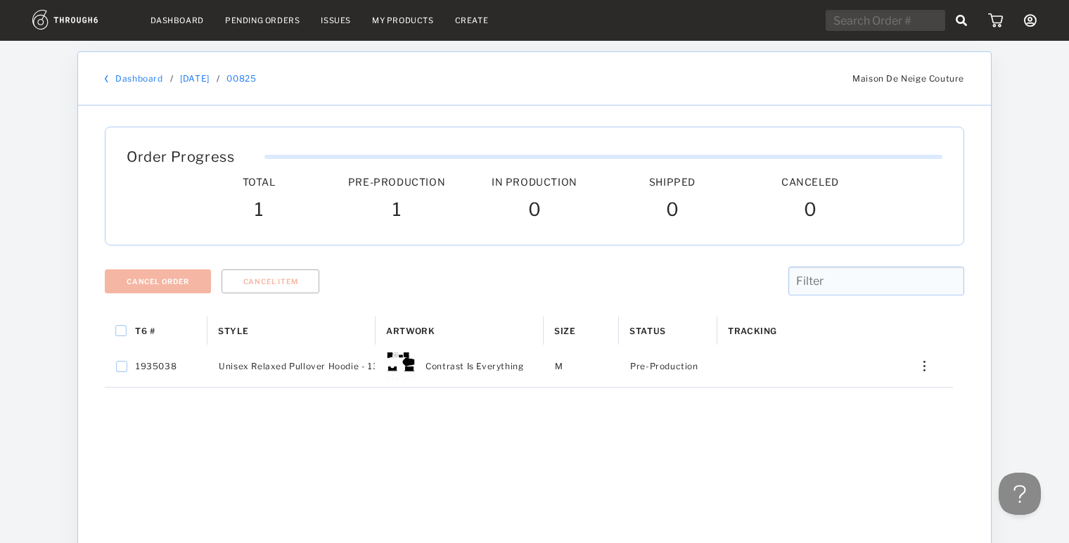
click at [122, 323] on div "T6 #" at bounding box center [156, 330] width 103 height 28
click at [121, 330] on input "Press Space to toggle all rows selection (unchecked)" at bounding box center [120, 330] width 11 height 11
checkbox input "true"
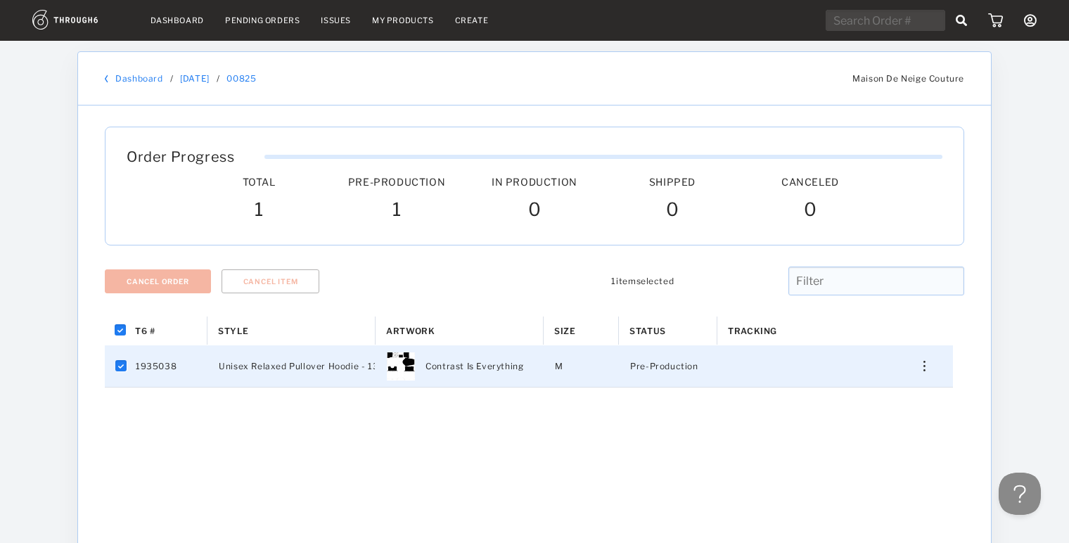
click at [150, 78] on link "Dashboard" at bounding box center [138, 78] width 47 height 11
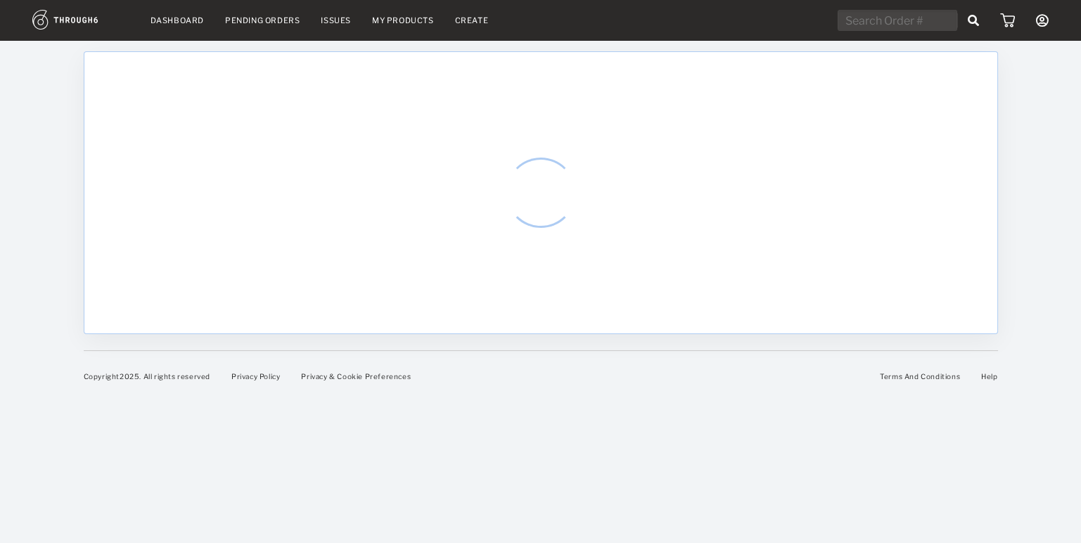
select select "9"
select select "2025"
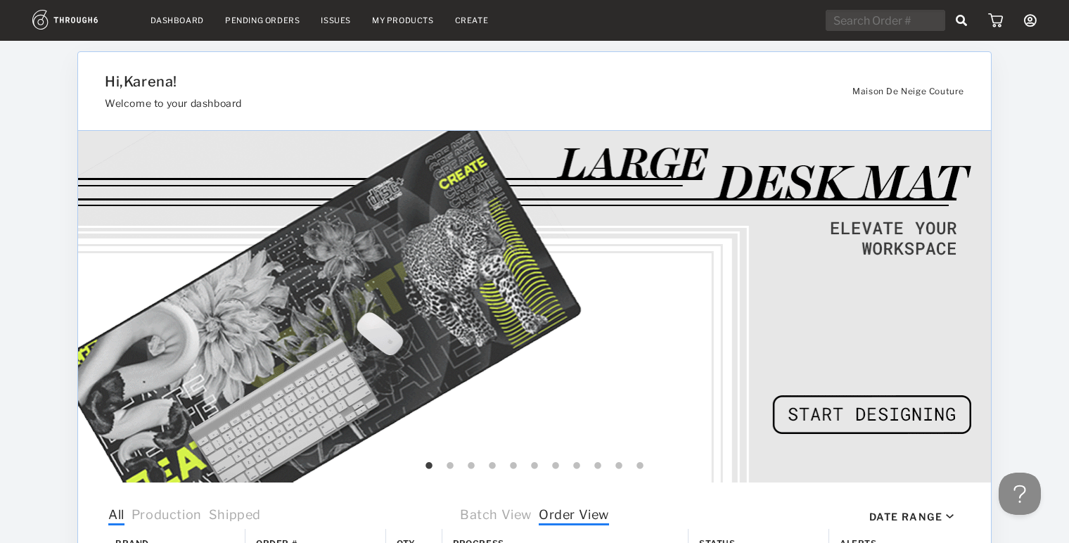
scroll to position [500, 0]
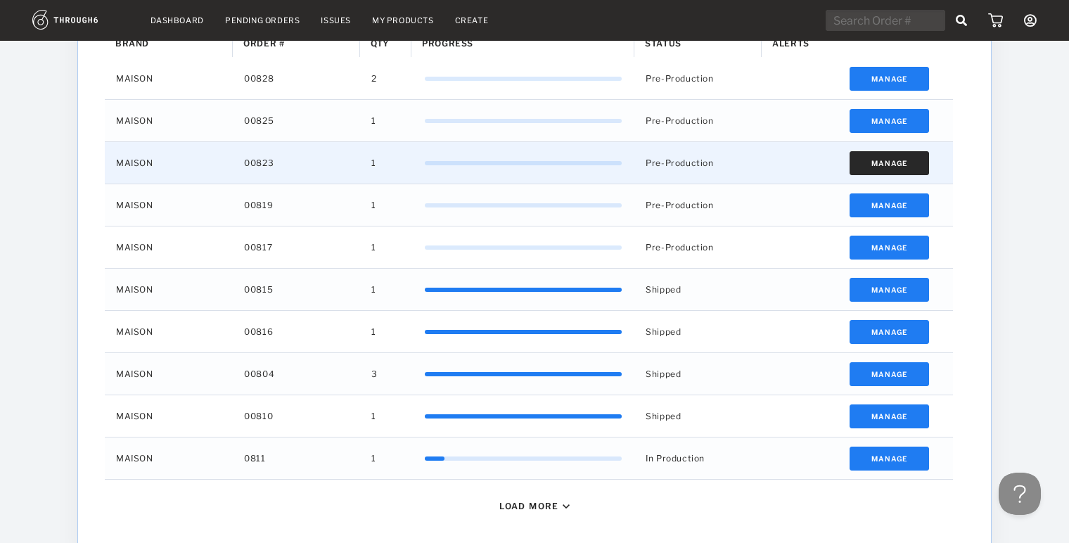
click at [913, 151] on button "Manage" at bounding box center [888, 163] width 79 height 24
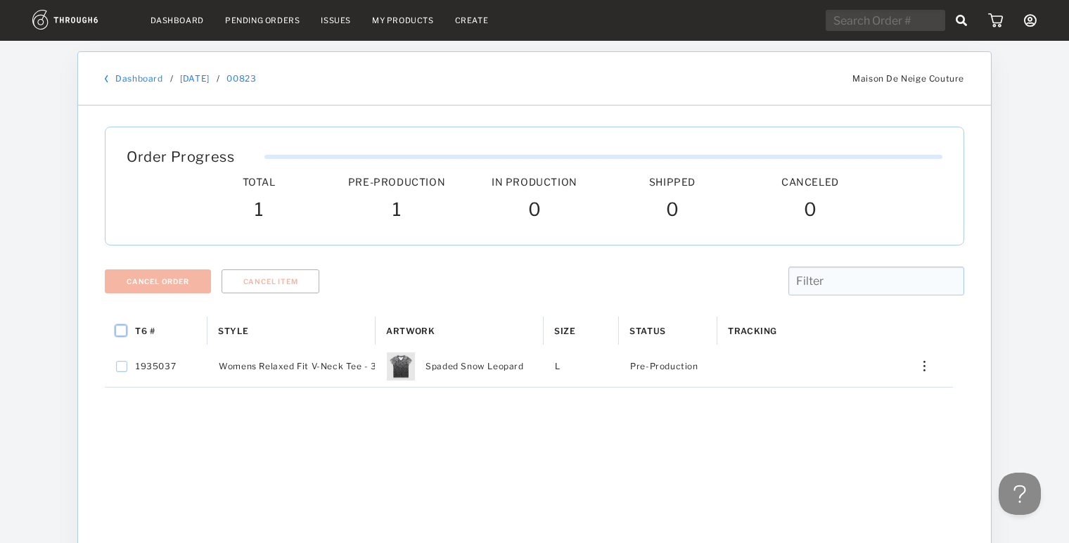
click at [122, 328] on input "Press Space to toggle all rows selection (unchecked)" at bounding box center [120, 330] width 11 height 11
checkbox input "true"
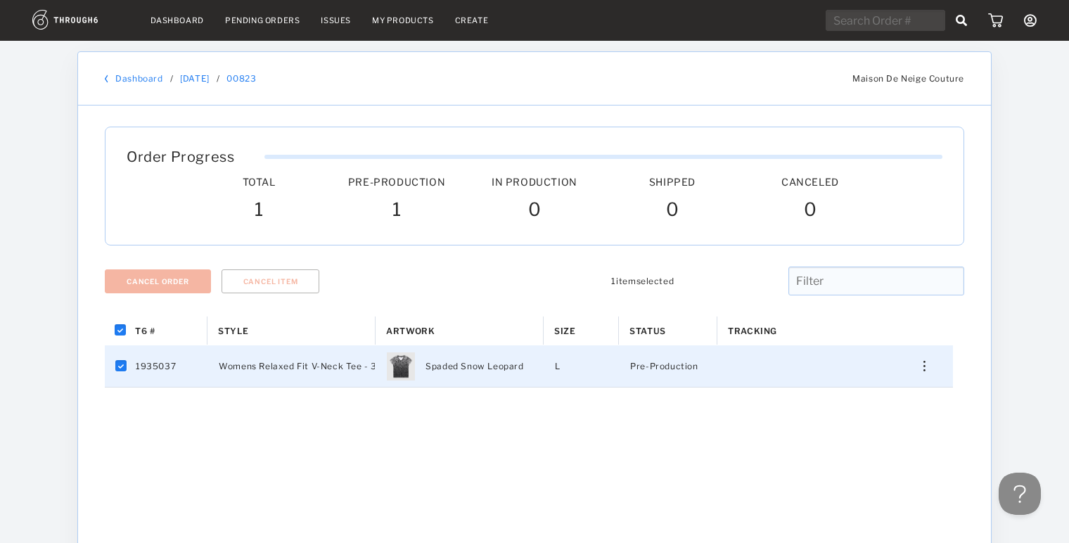
click at [141, 77] on link "Dashboard" at bounding box center [138, 78] width 47 height 11
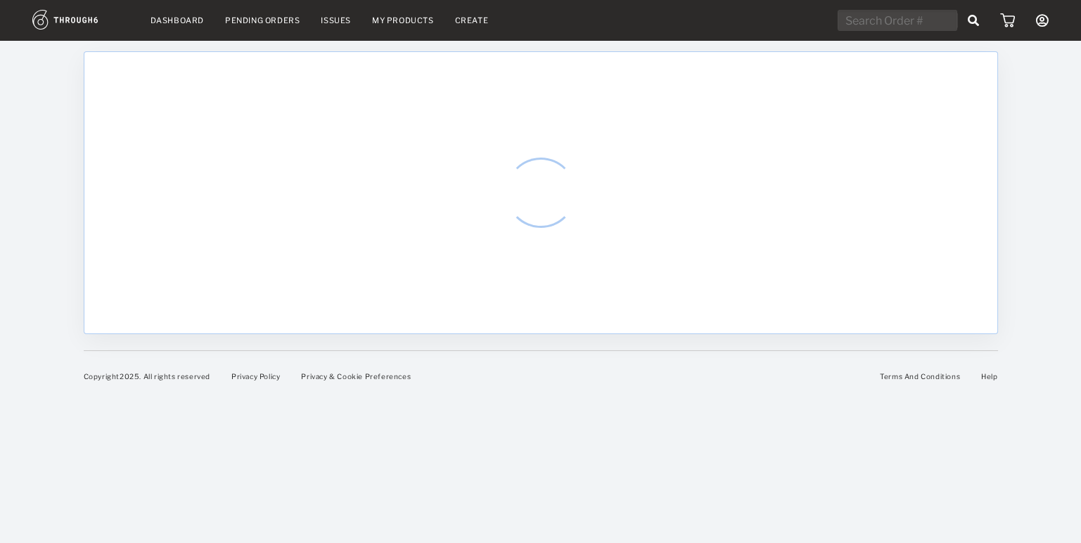
select select "9"
select select "2025"
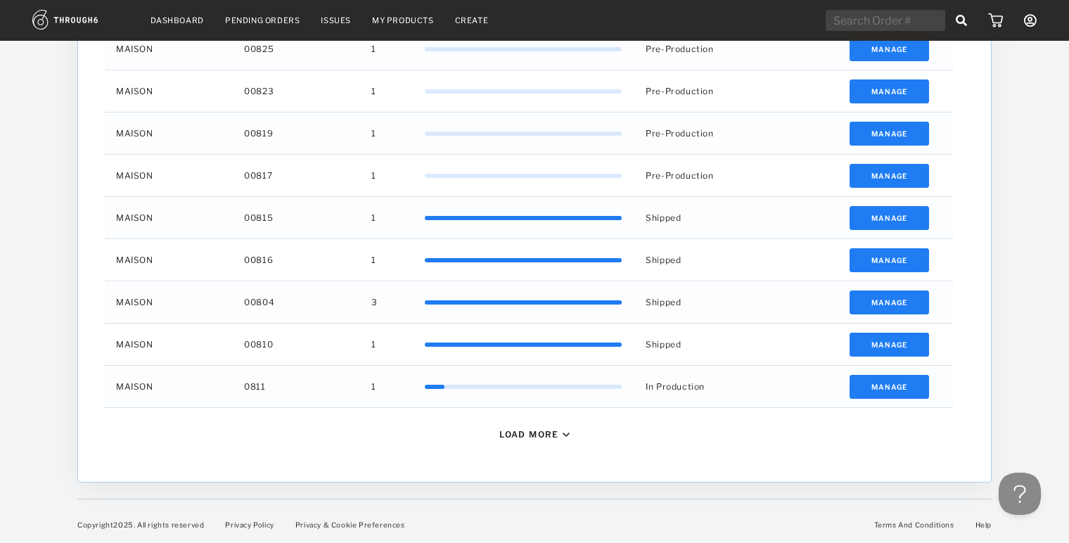
scroll to position [571, 0]
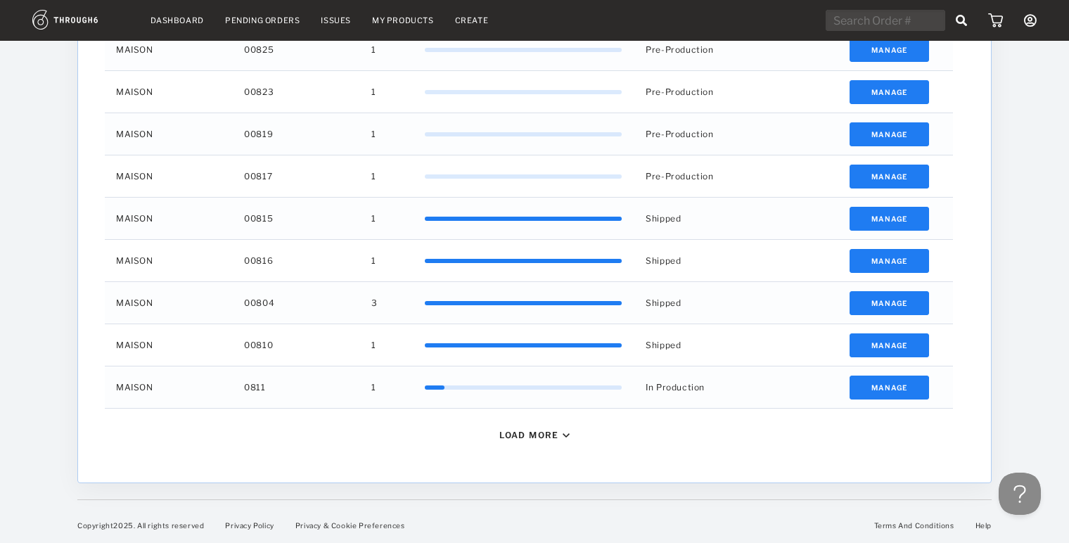
click at [516, 439] on div "Load More" at bounding box center [529, 435] width 60 height 11
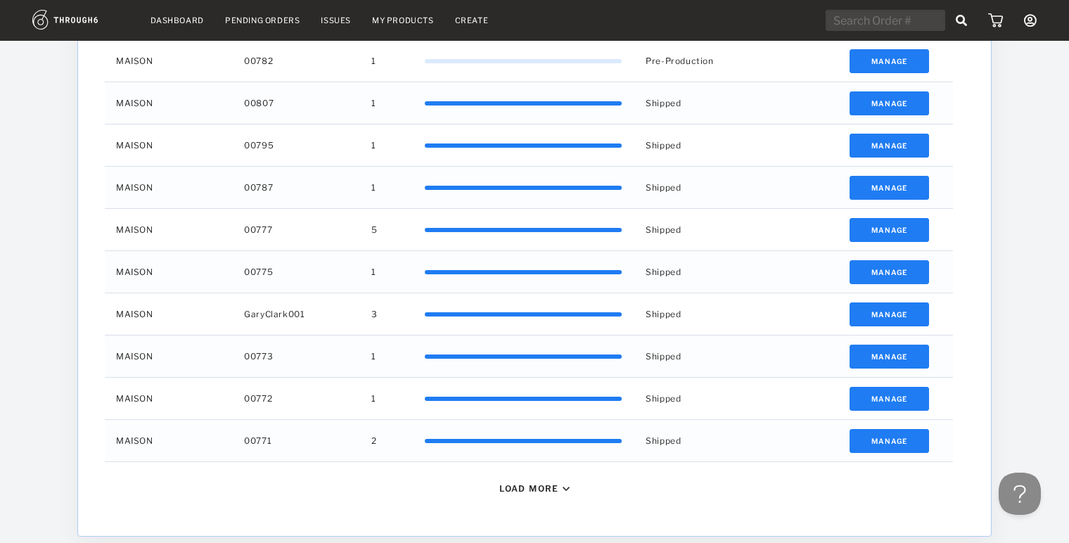
scroll to position [993, 0]
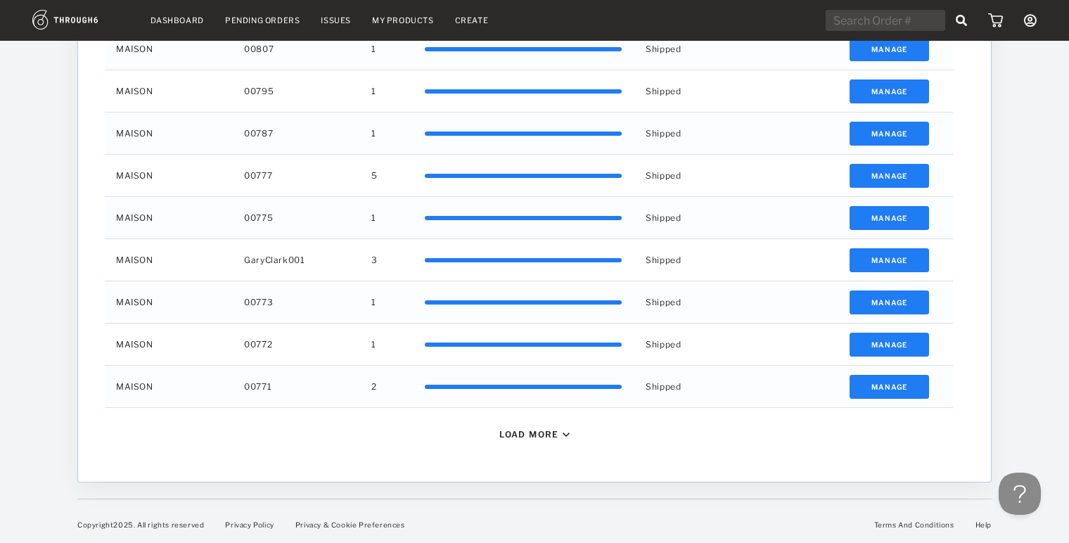
click at [542, 431] on div "Load More" at bounding box center [529, 434] width 60 height 11
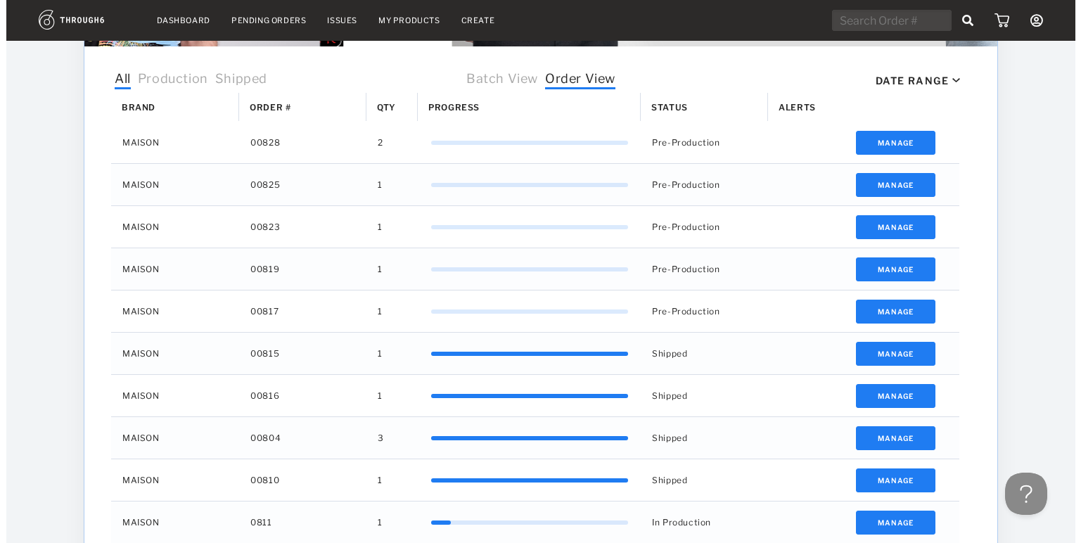
scroll to position [0, 0]
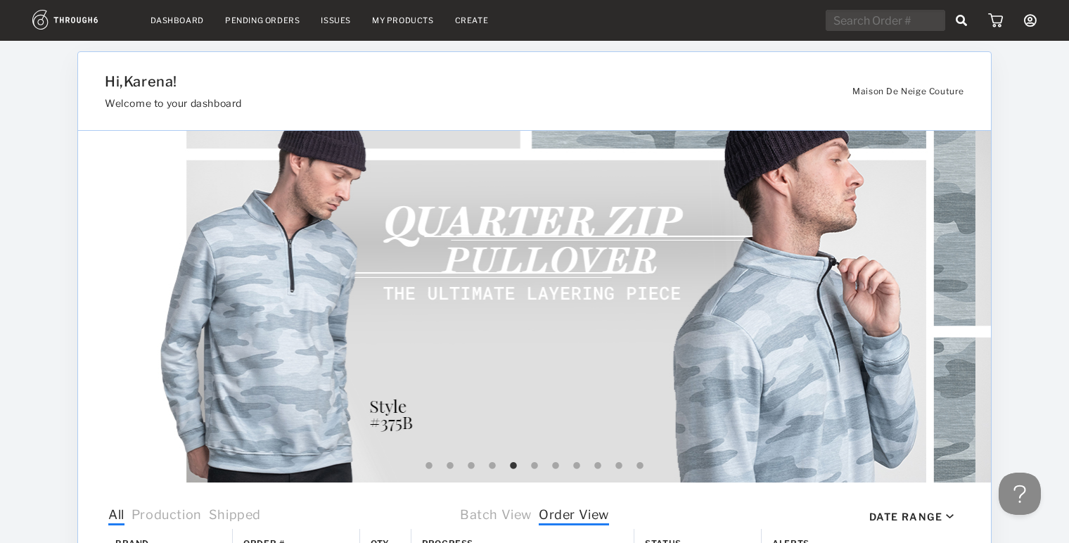
click at [89, 21] on img at bounding box center [80, 20] width 97 height 20
